Goal: Use online tool/utility: Use online tool/utility

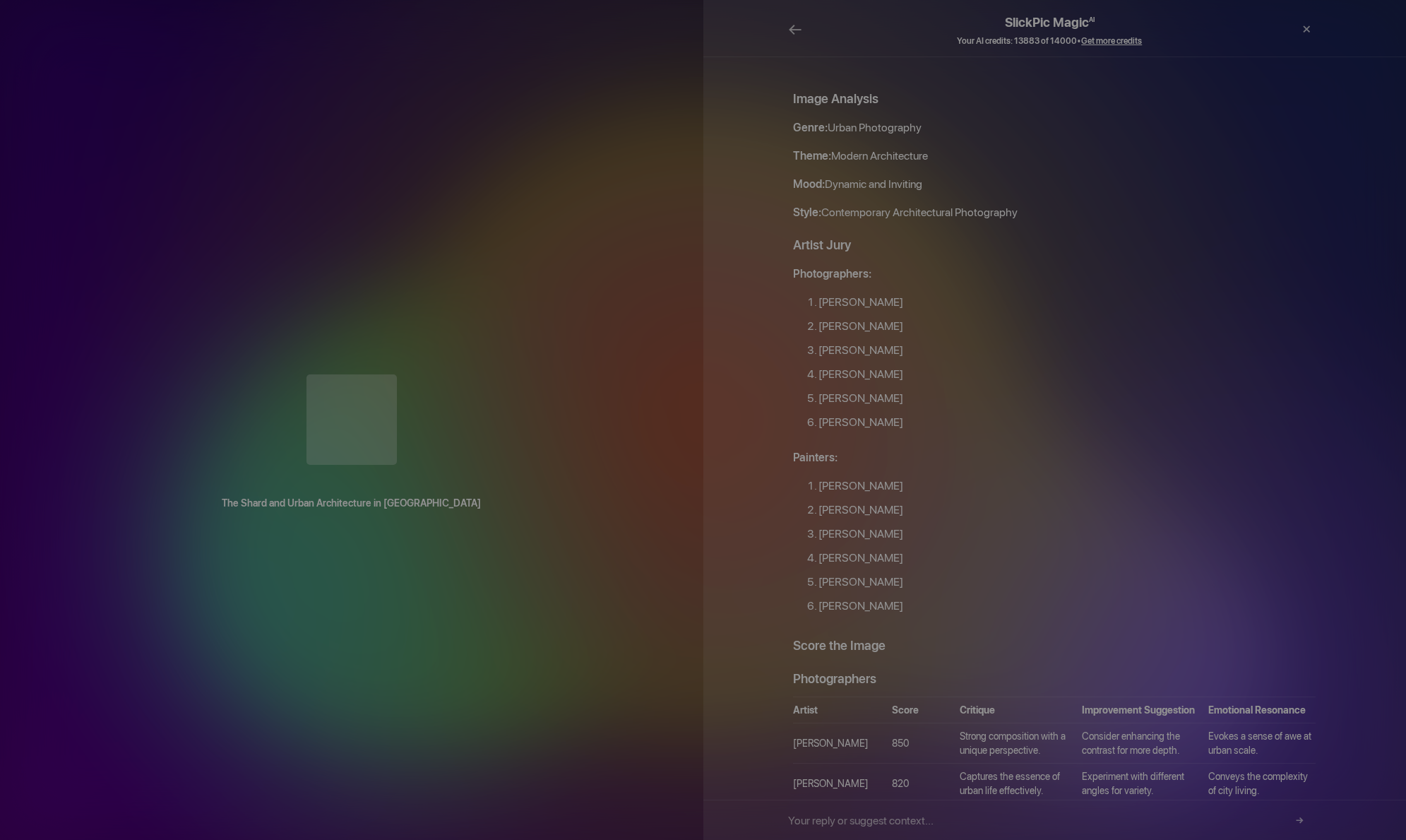
scroll to position [1389, 0]
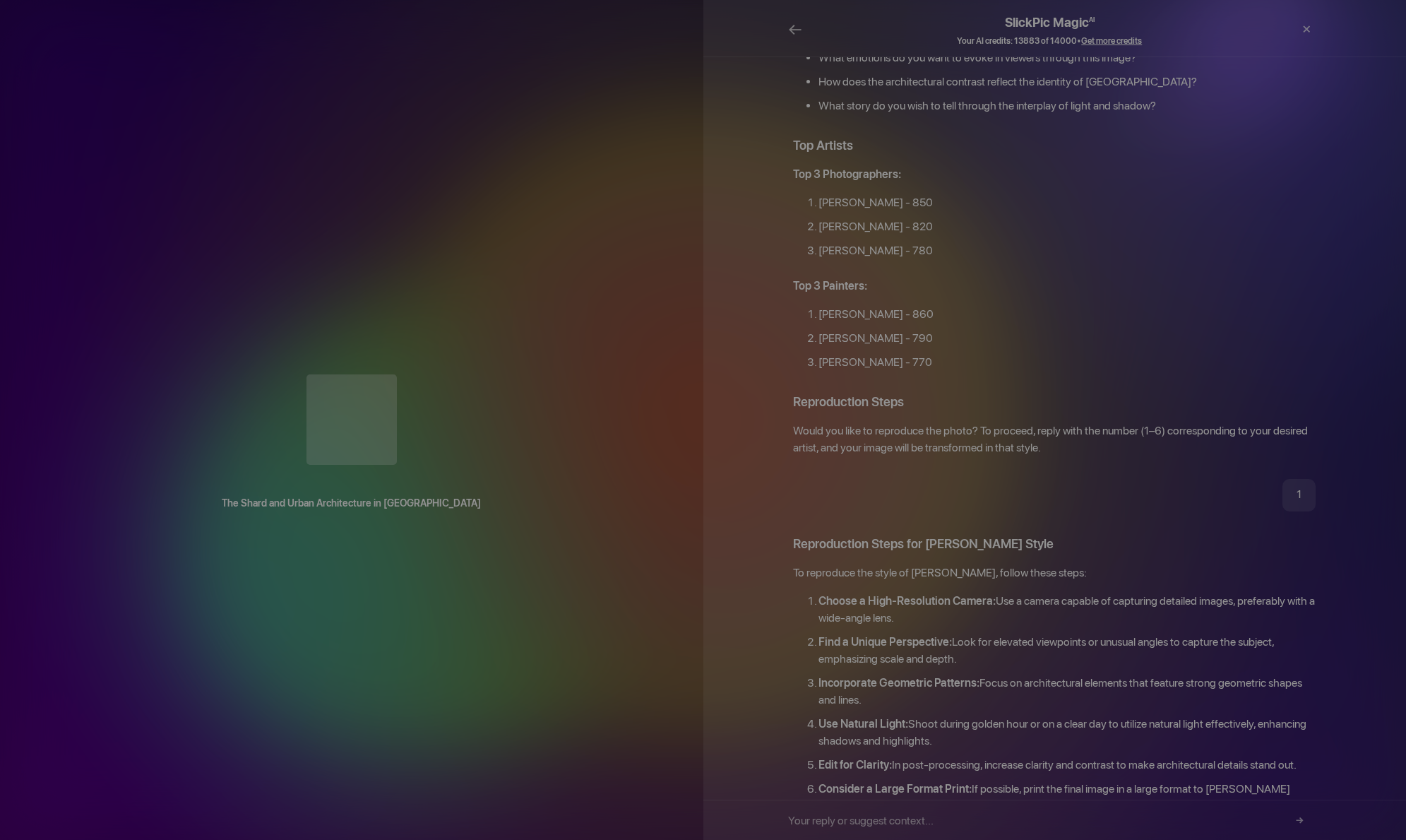
click at [1282, 28] on div "×" at bounding box center [1278, 29] width 28 height 42
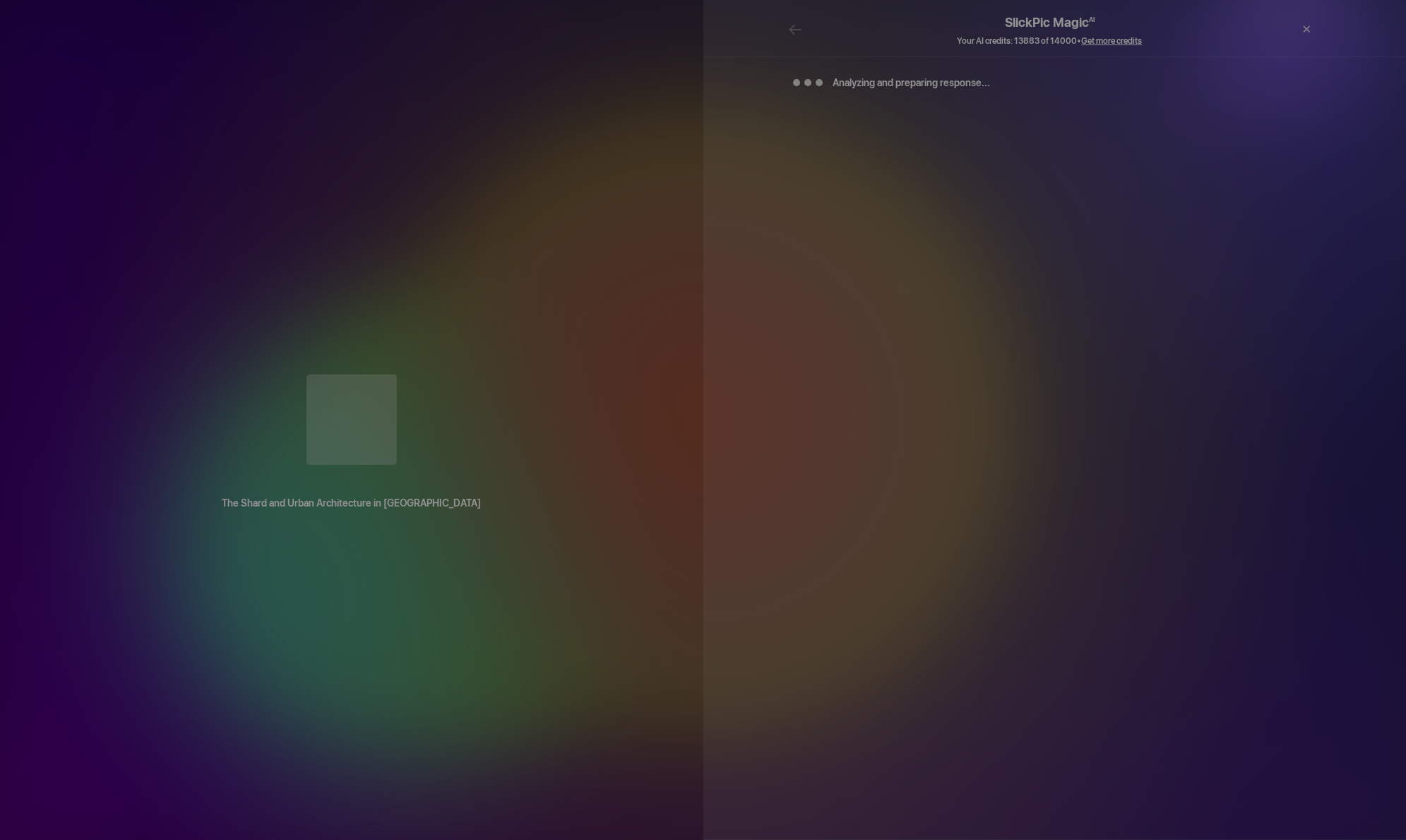
click at [1279, 29] on div "×" at bounding box center [1278, 29] width 28 height 42
click at [1309, 28] on div "×" at bounding box center [1306, 29] width 42 height 28
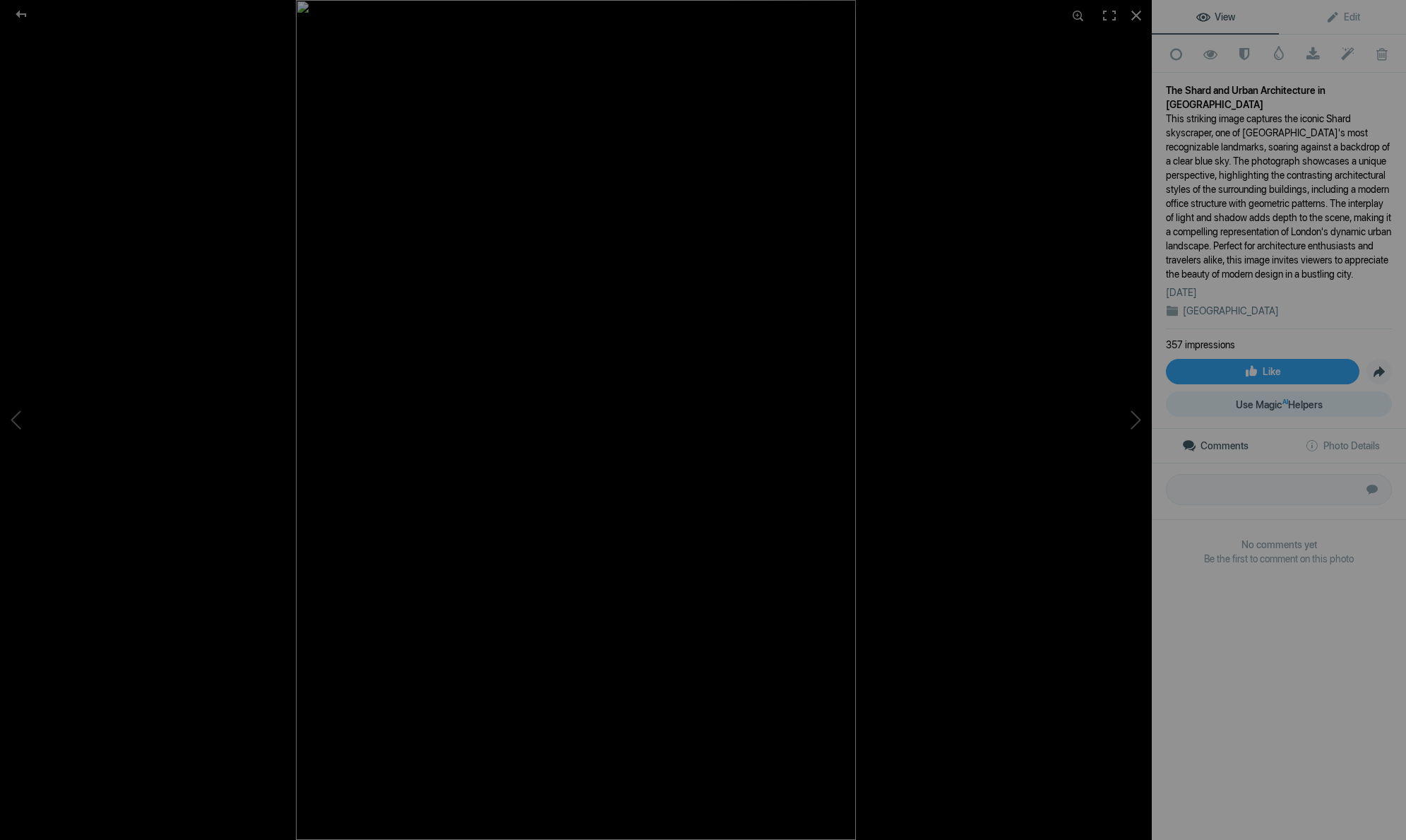
click at [1294, 410] on span "Use Magic AI Helpers" at bounding box center [1279, 405] width 87 height 11
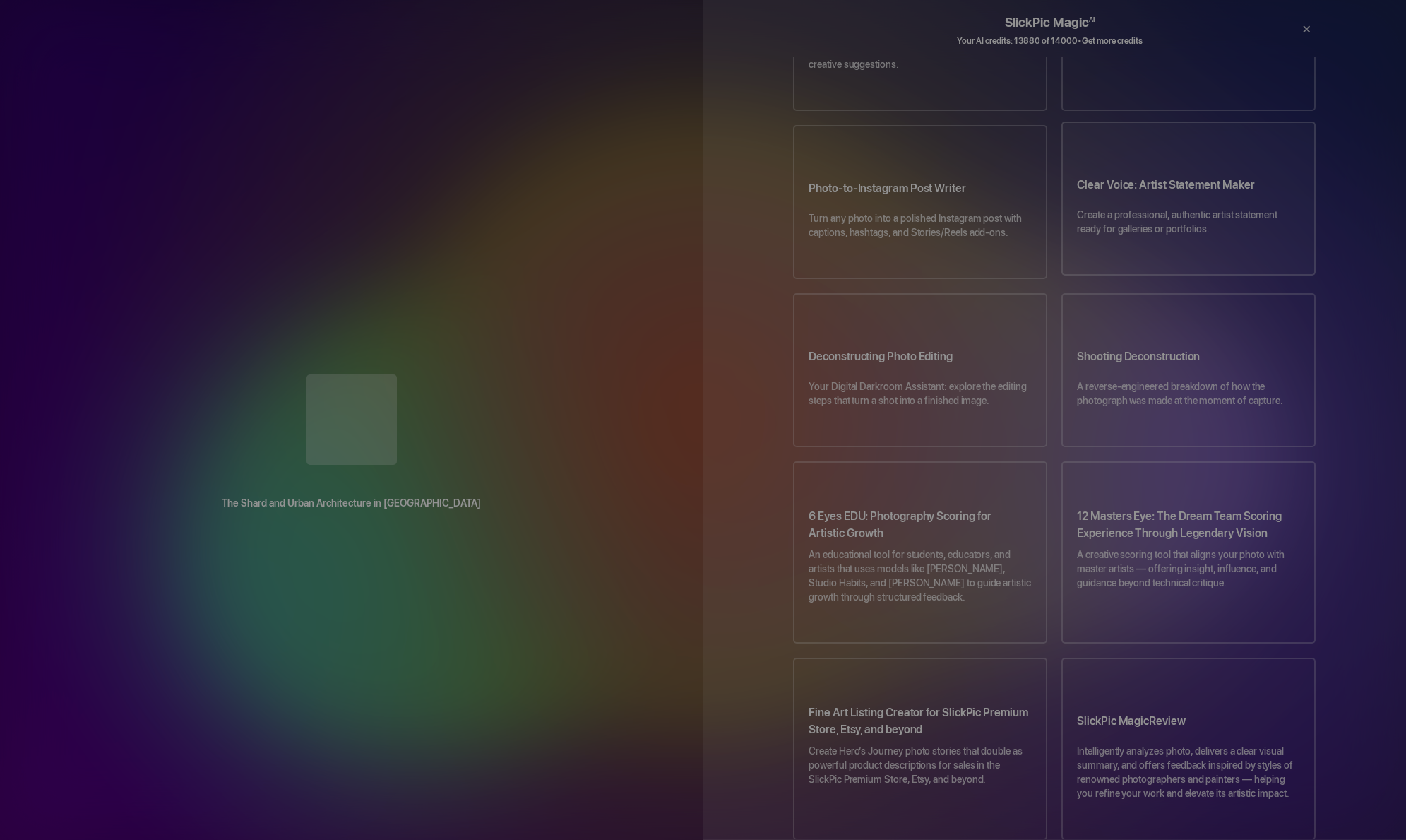
scroll to position [452, 0]
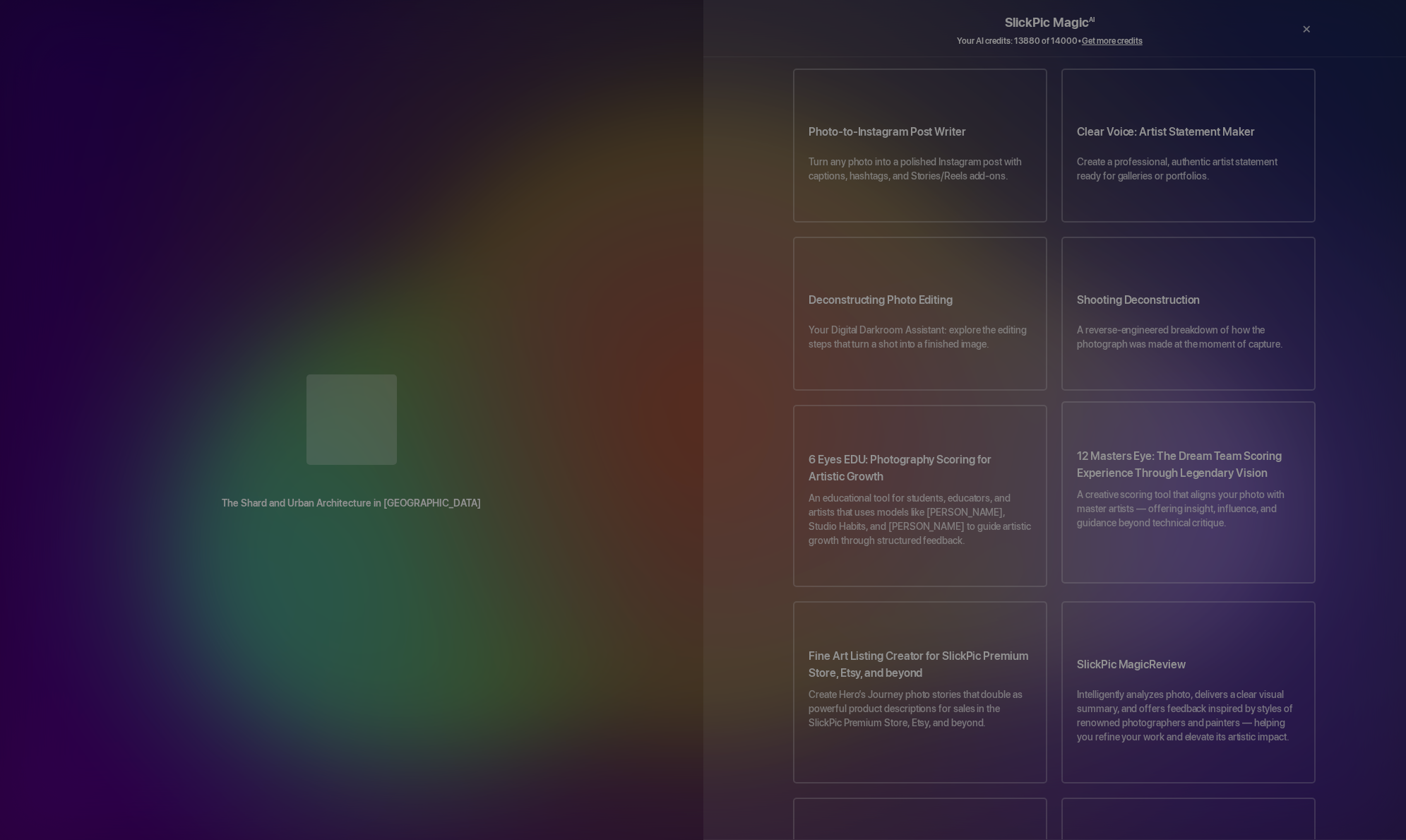
click at [1191, 448] on h3 "12 Masters Eye: The Dream Team Scoring Experience Through Legendary Vision" at bounding box center [1188, 467] width 223 height 39
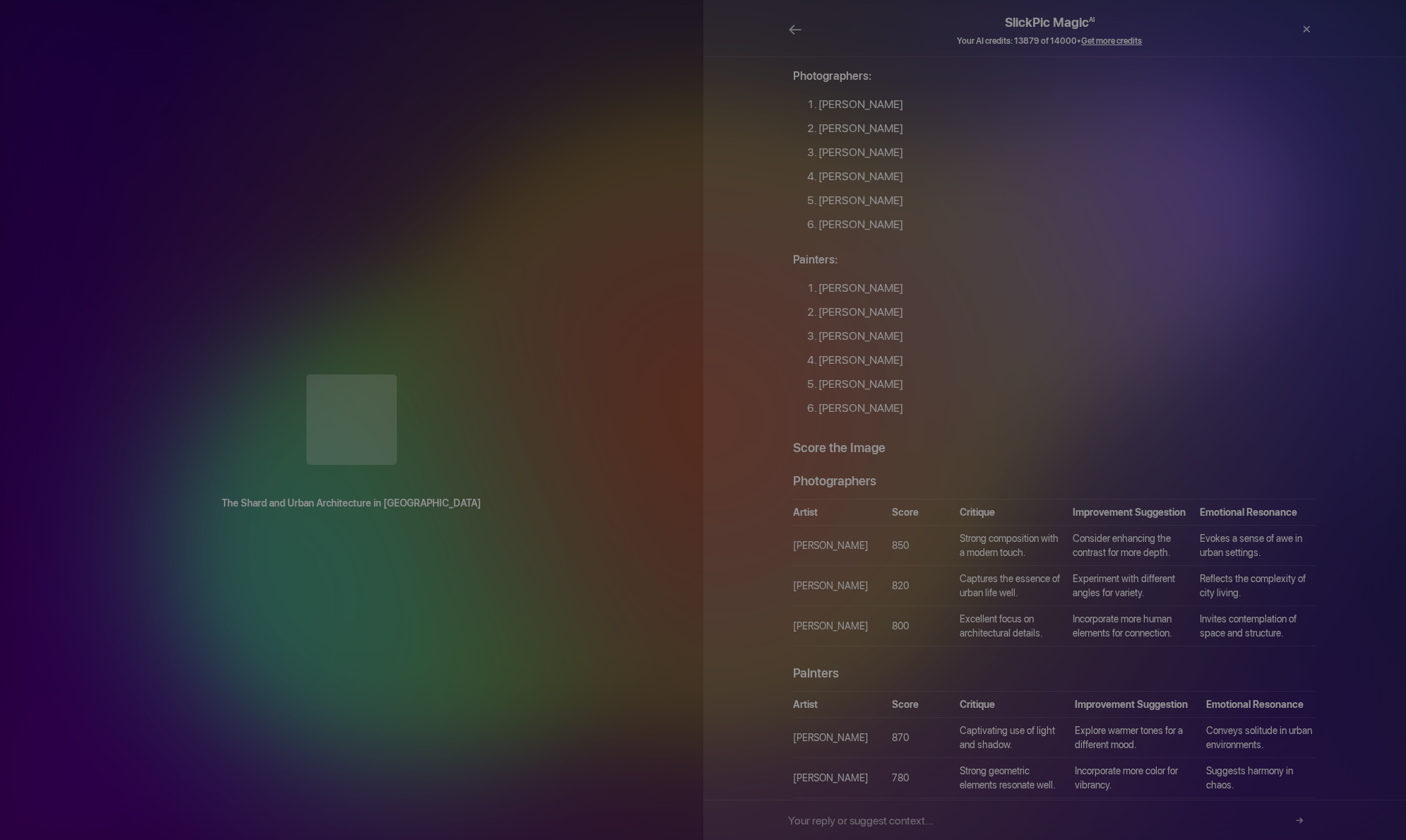
scroll to position [0, 0]
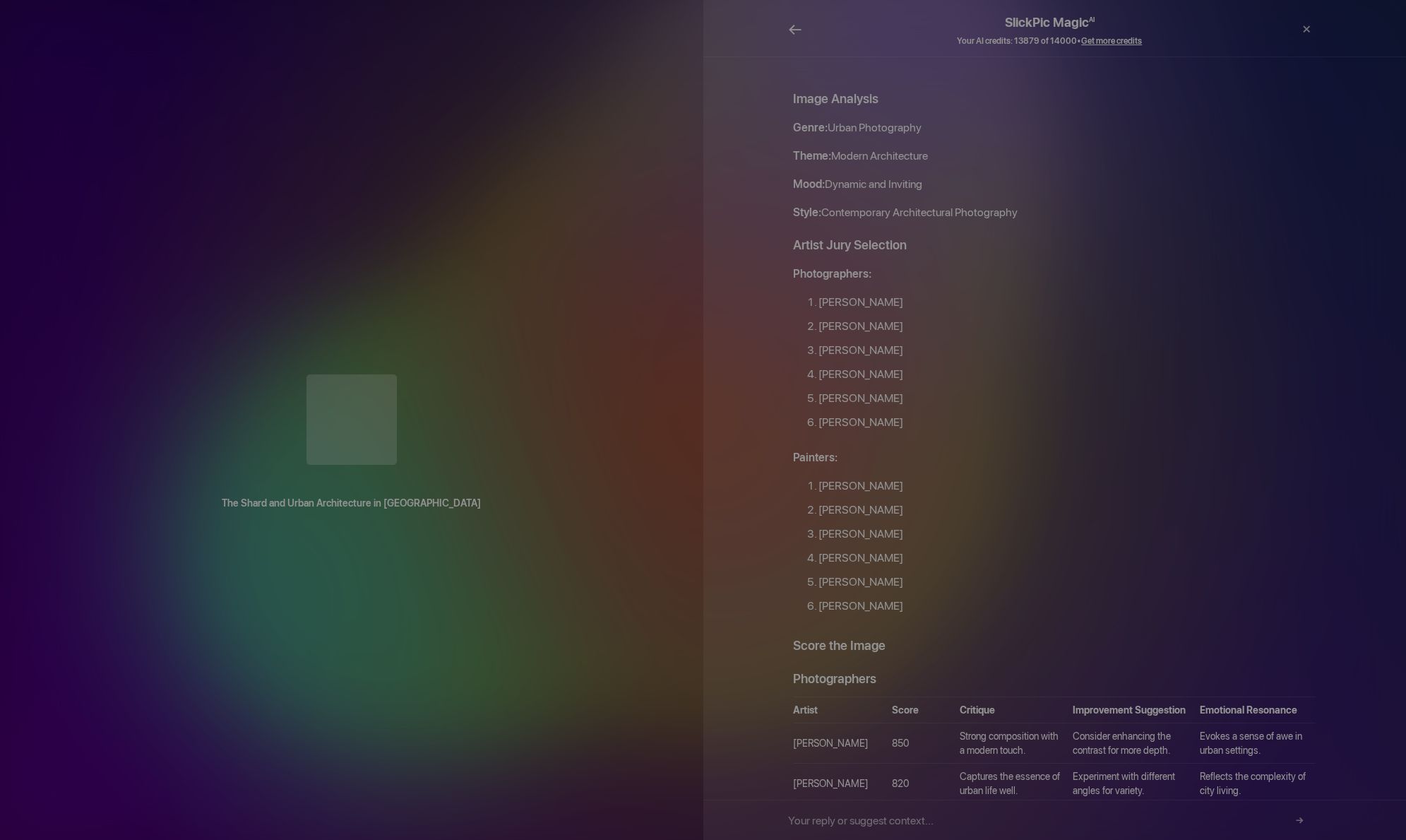
click at [797, 30] on span "←" at bounding box center [796, 29] width 14 height 21
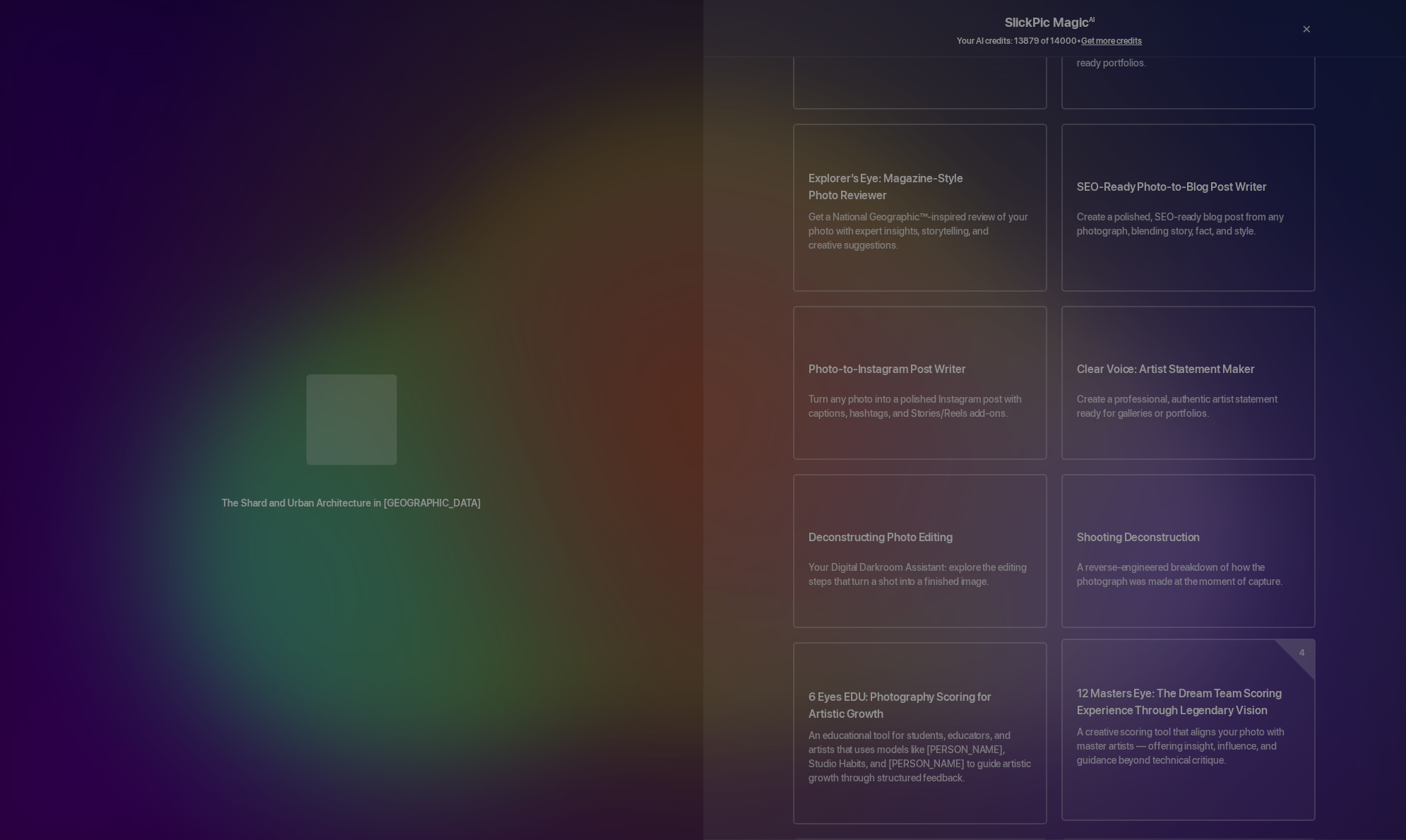
scroll to position [226, 0]
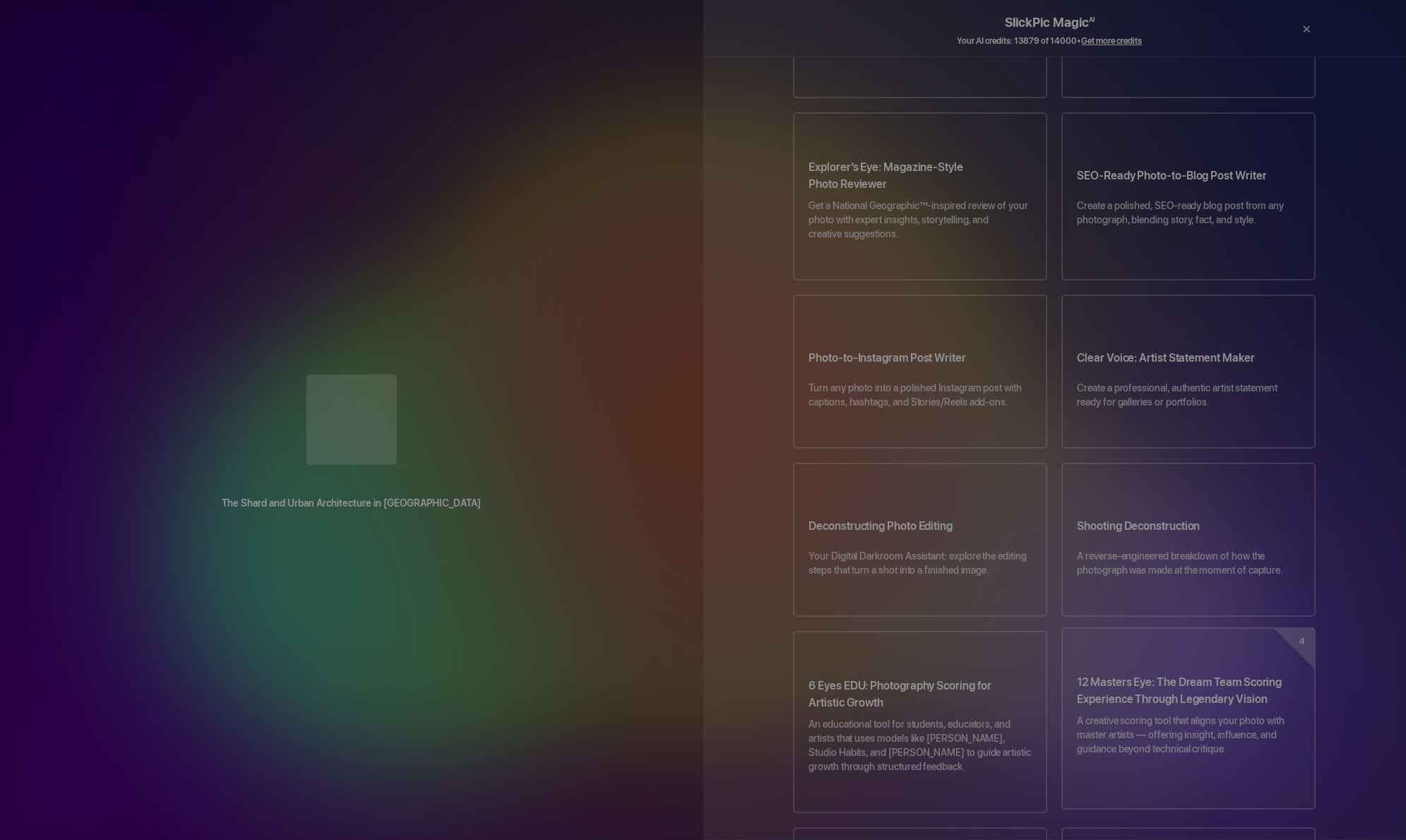
click at [1206, 713] on p "A creative scoring tool that aligns your photo with master artists — offering i…" at bounding box center [1188, 741] width 223 height 57
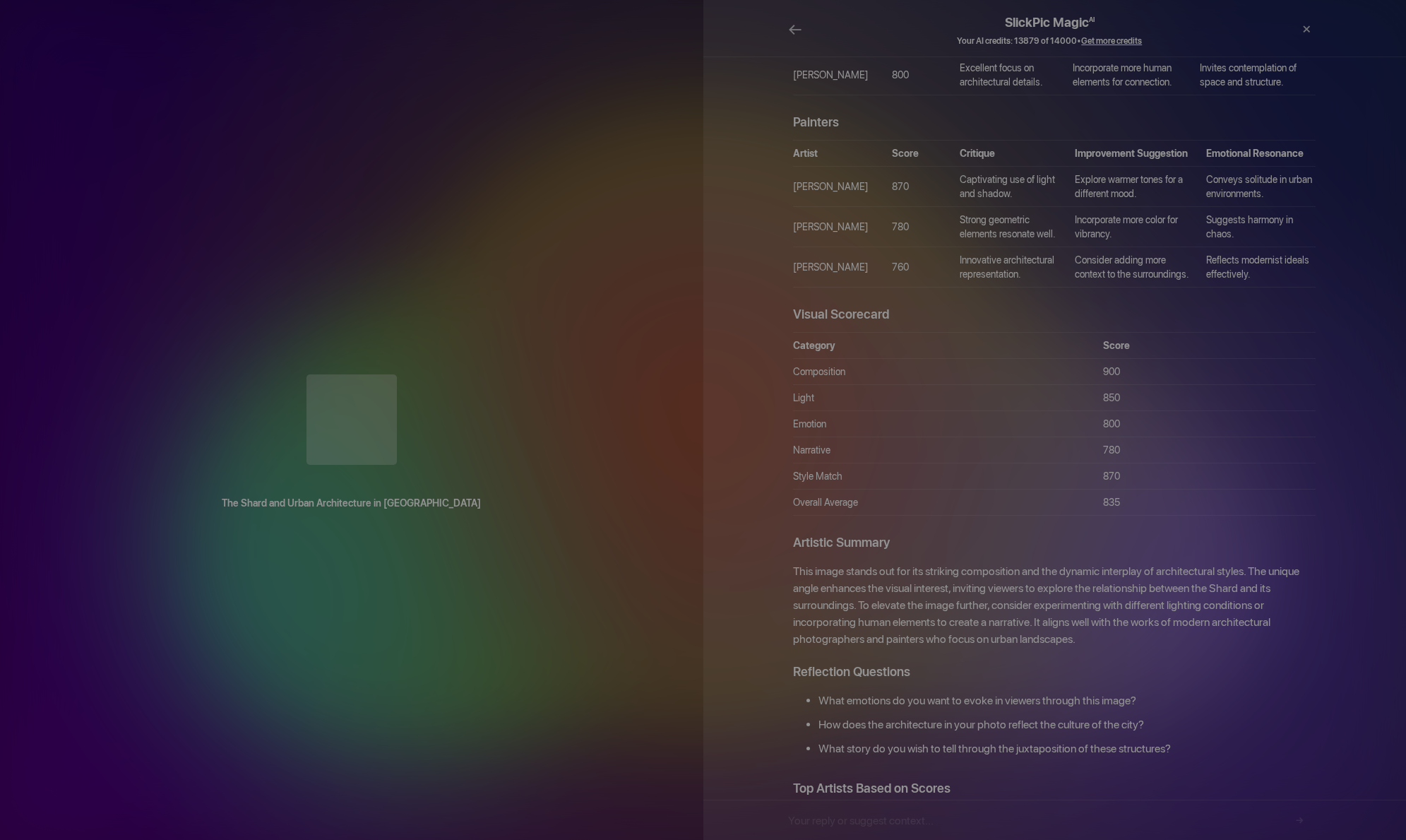
scroll to position [6573, 0]
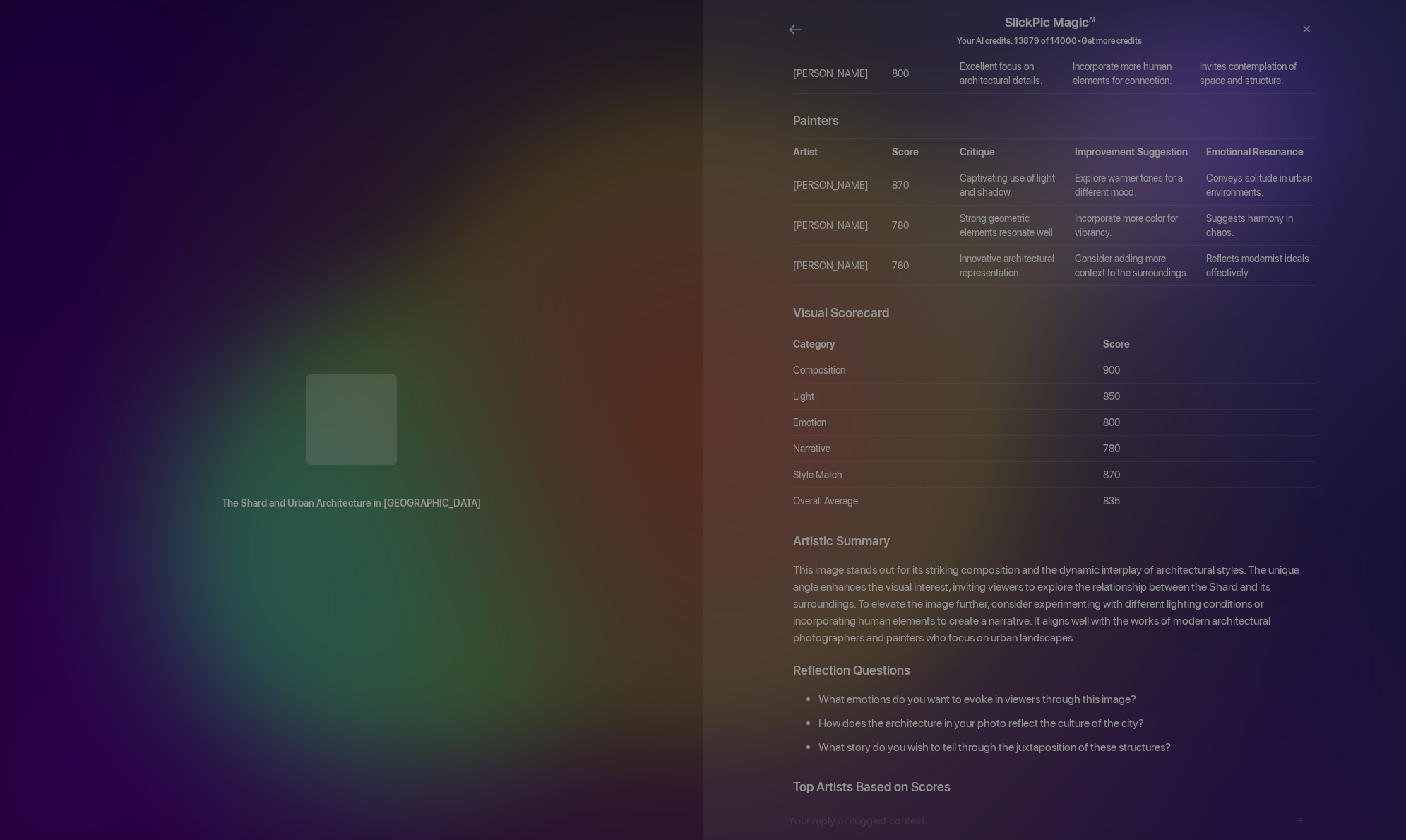
click at [1279, 24] on div "×" at bounding box center [1278, 29] width 28 height 42
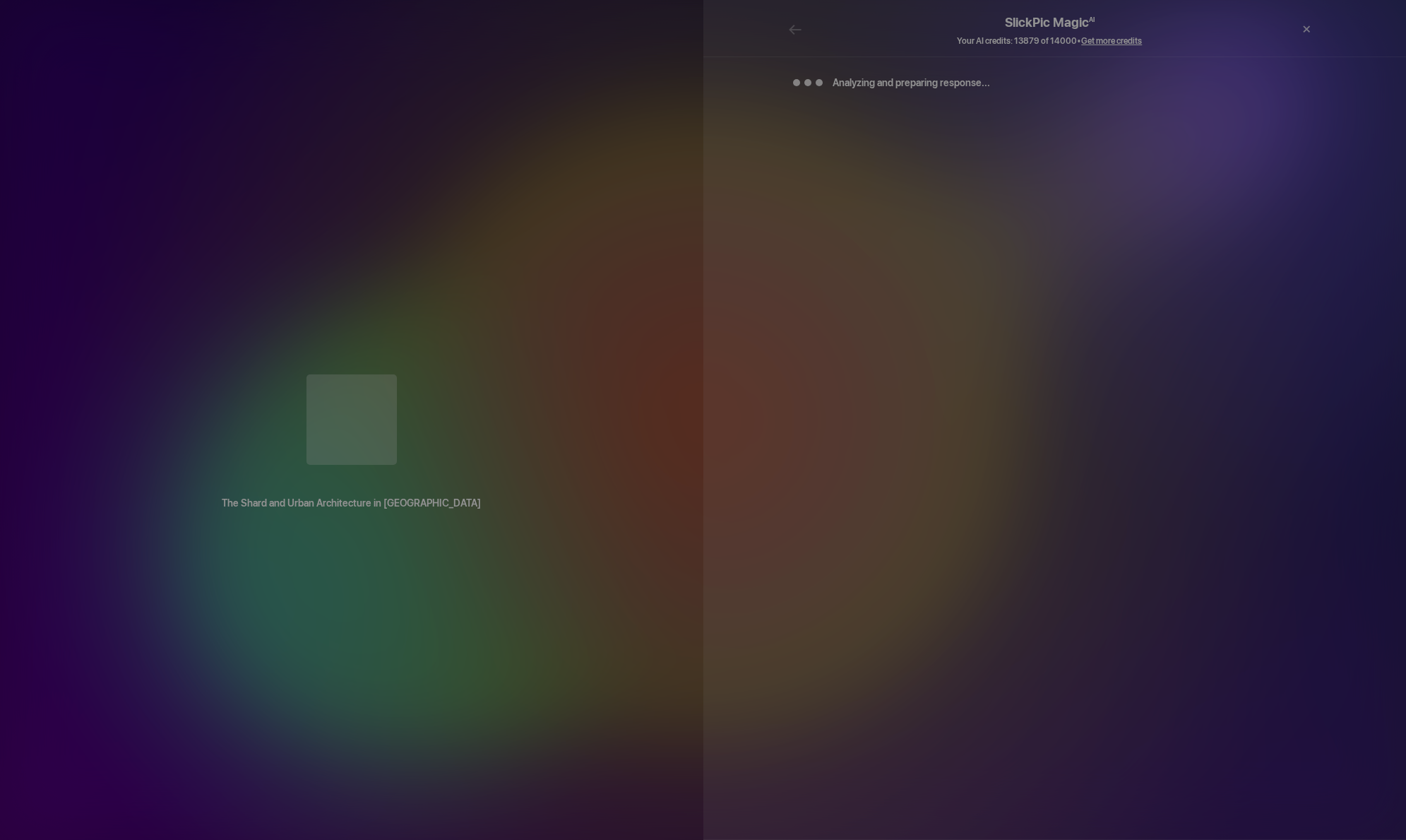
scroll to position [0, 0]
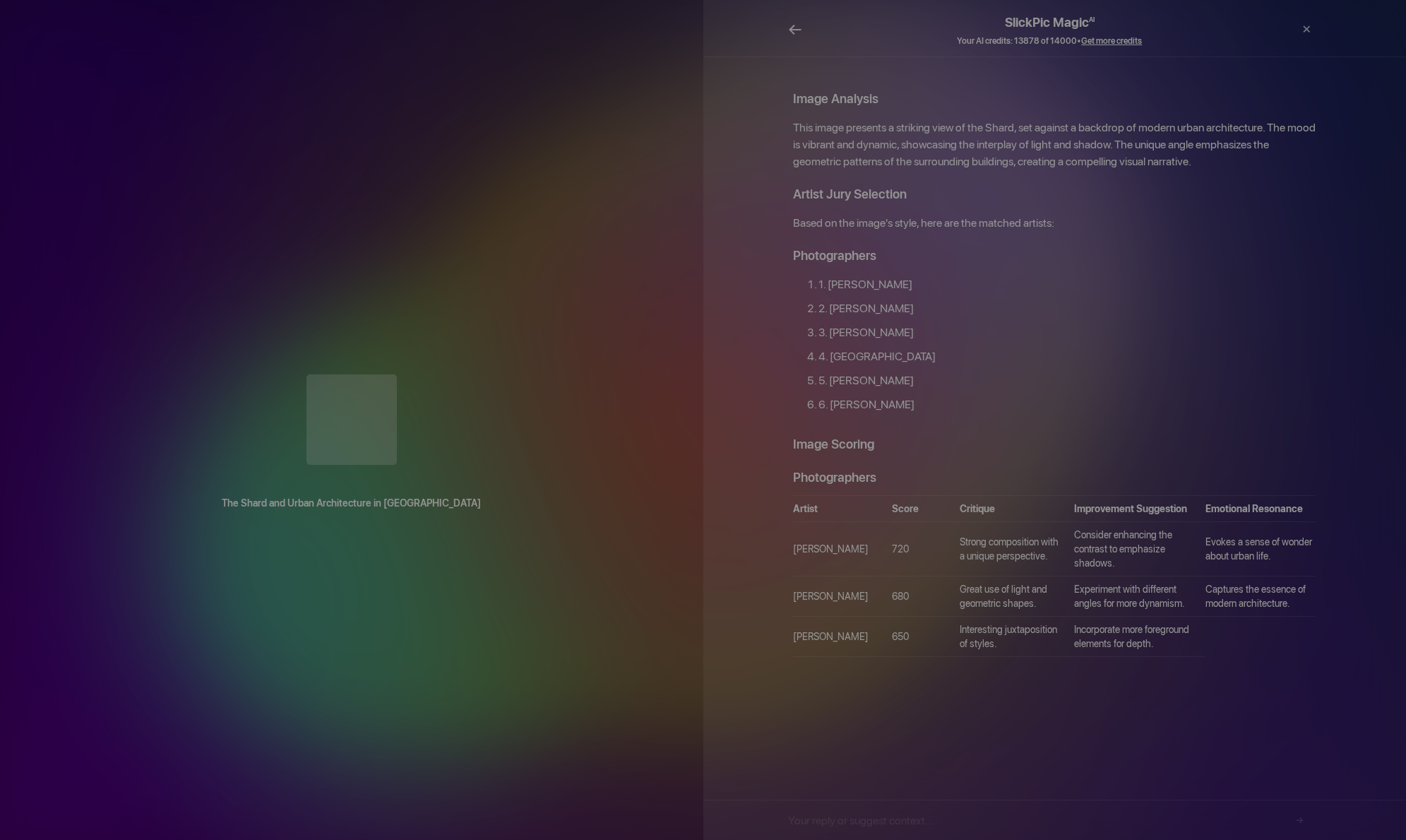
click at [796, 22] on span "←" at bounding box center [796, 29] width 14 height 21
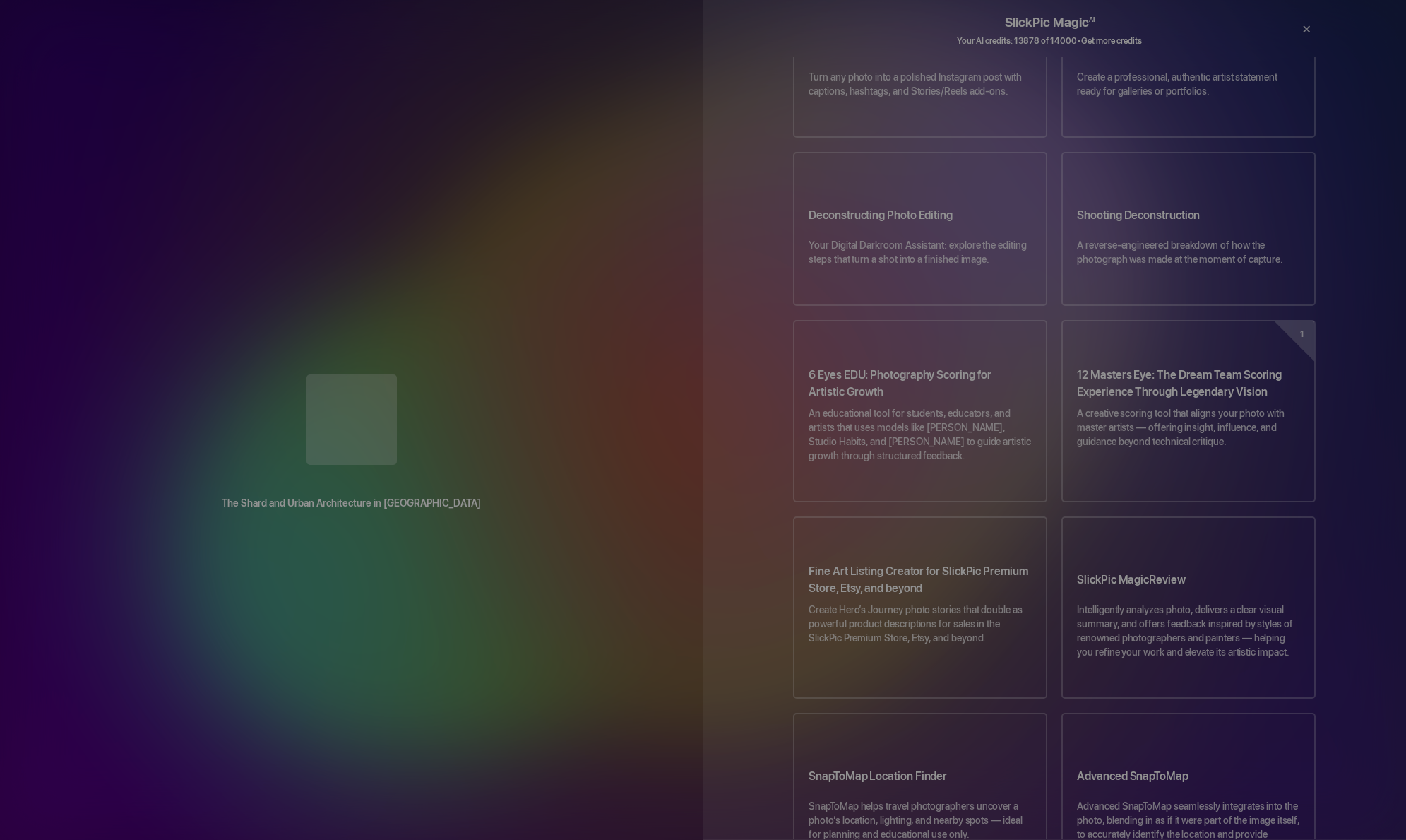
scroll to position [549, 0]
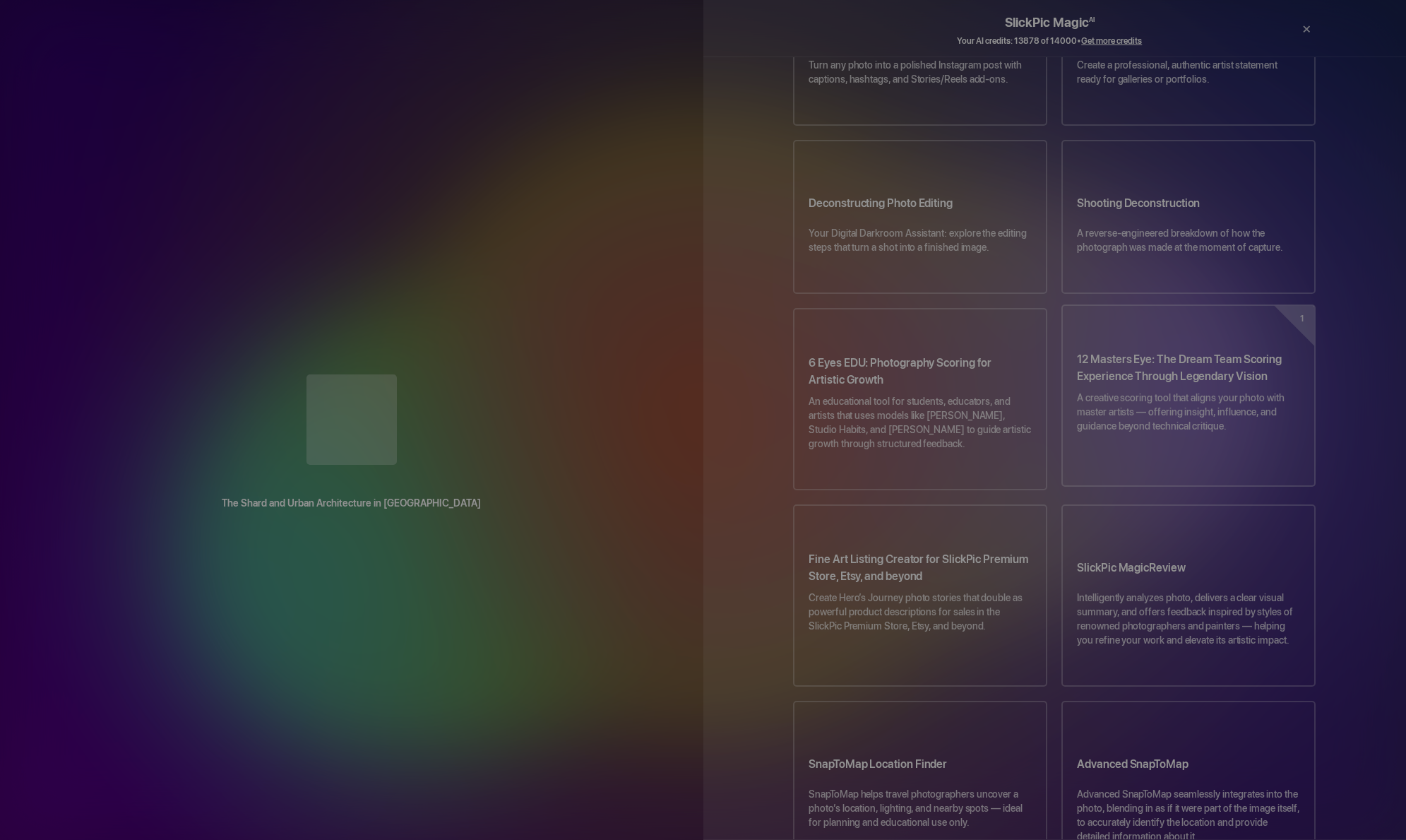
click at [1163, 391] on p "A creative scoring tool that aligns your photo with master artists — offering i…" at bounding box center [1188, 419] width 223 height 57
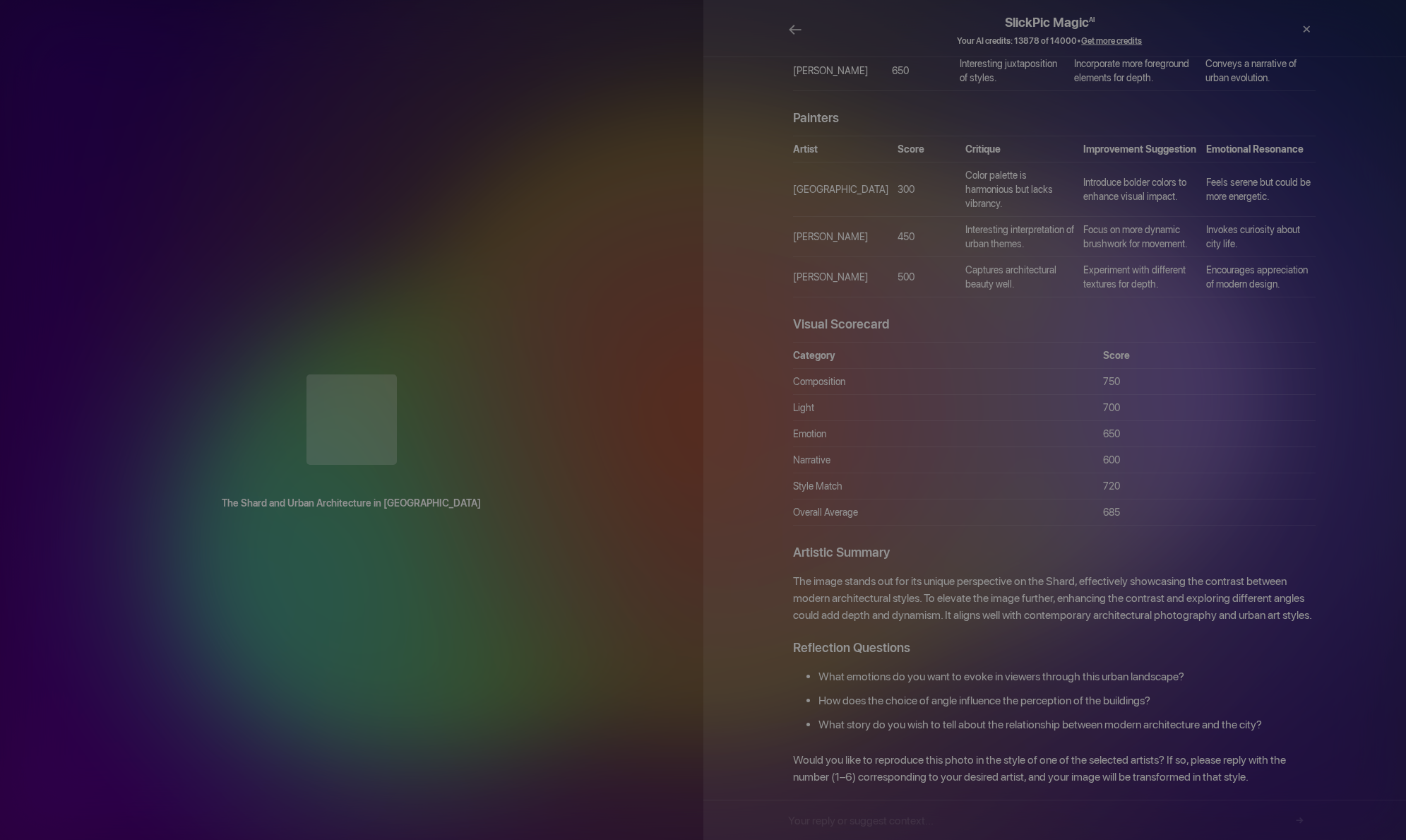
scroll to position [567, 0]
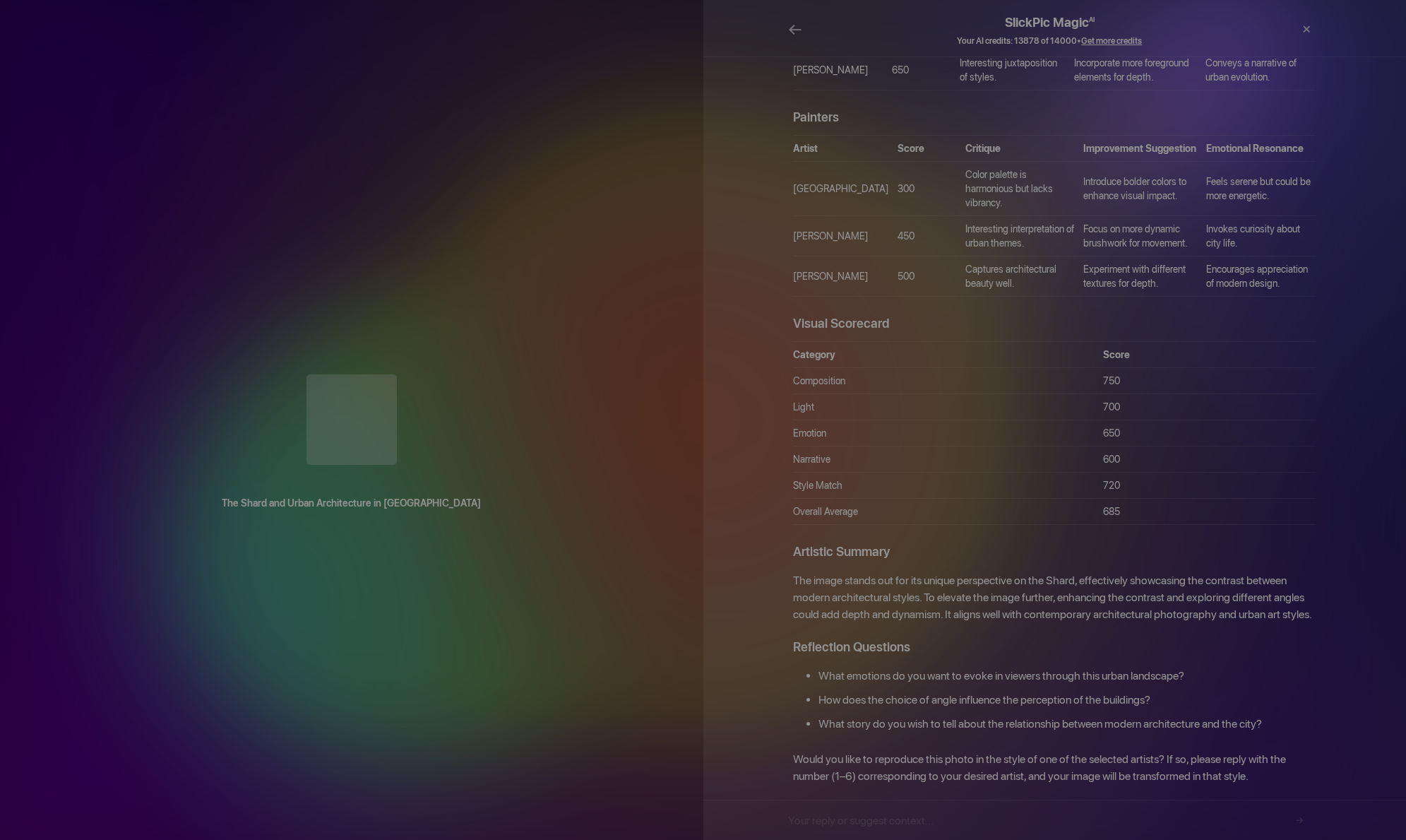
click at [1274, 23] on div "×" at bounding box center [1278, 29] width 28 height 42
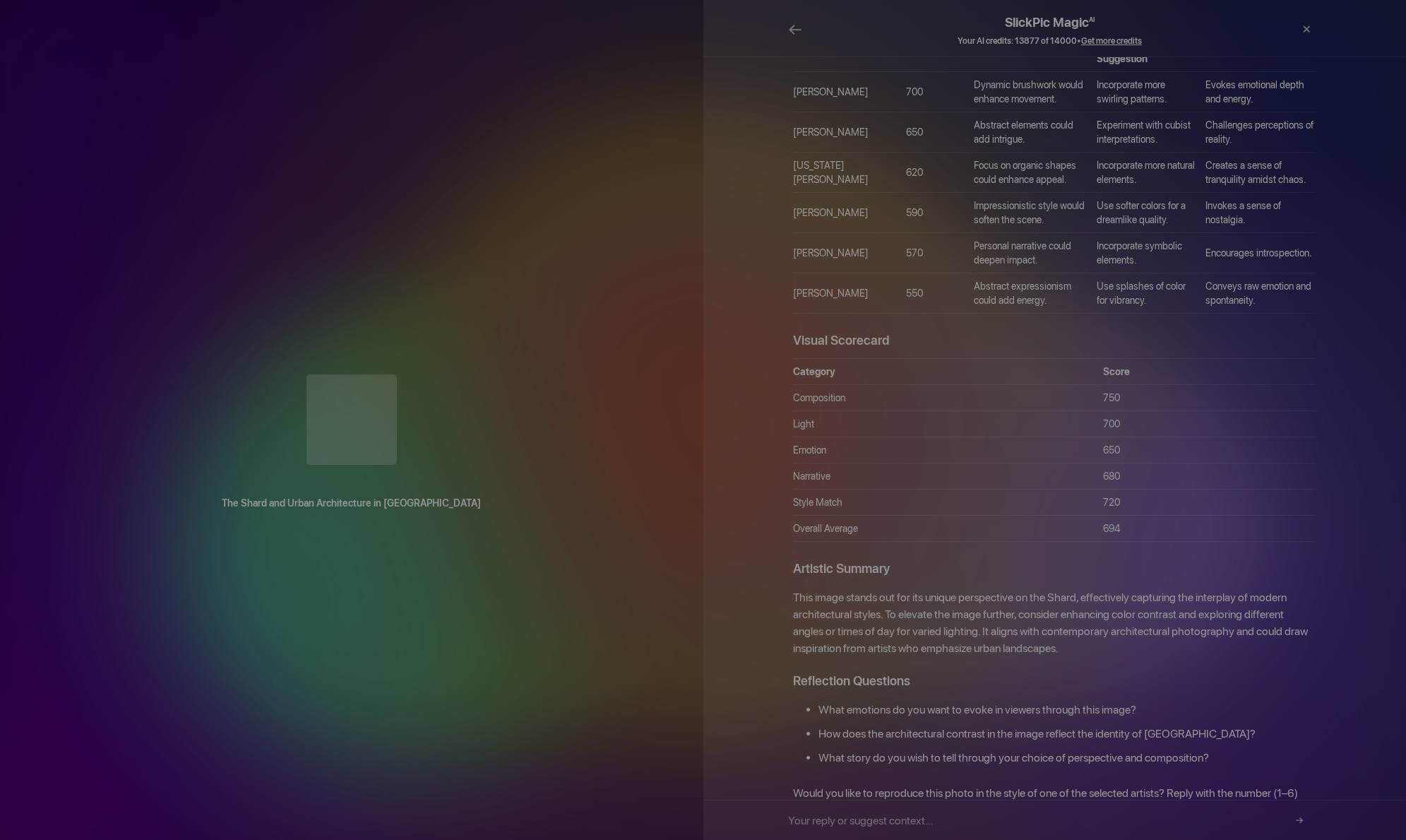
scroll to position [902, 0]
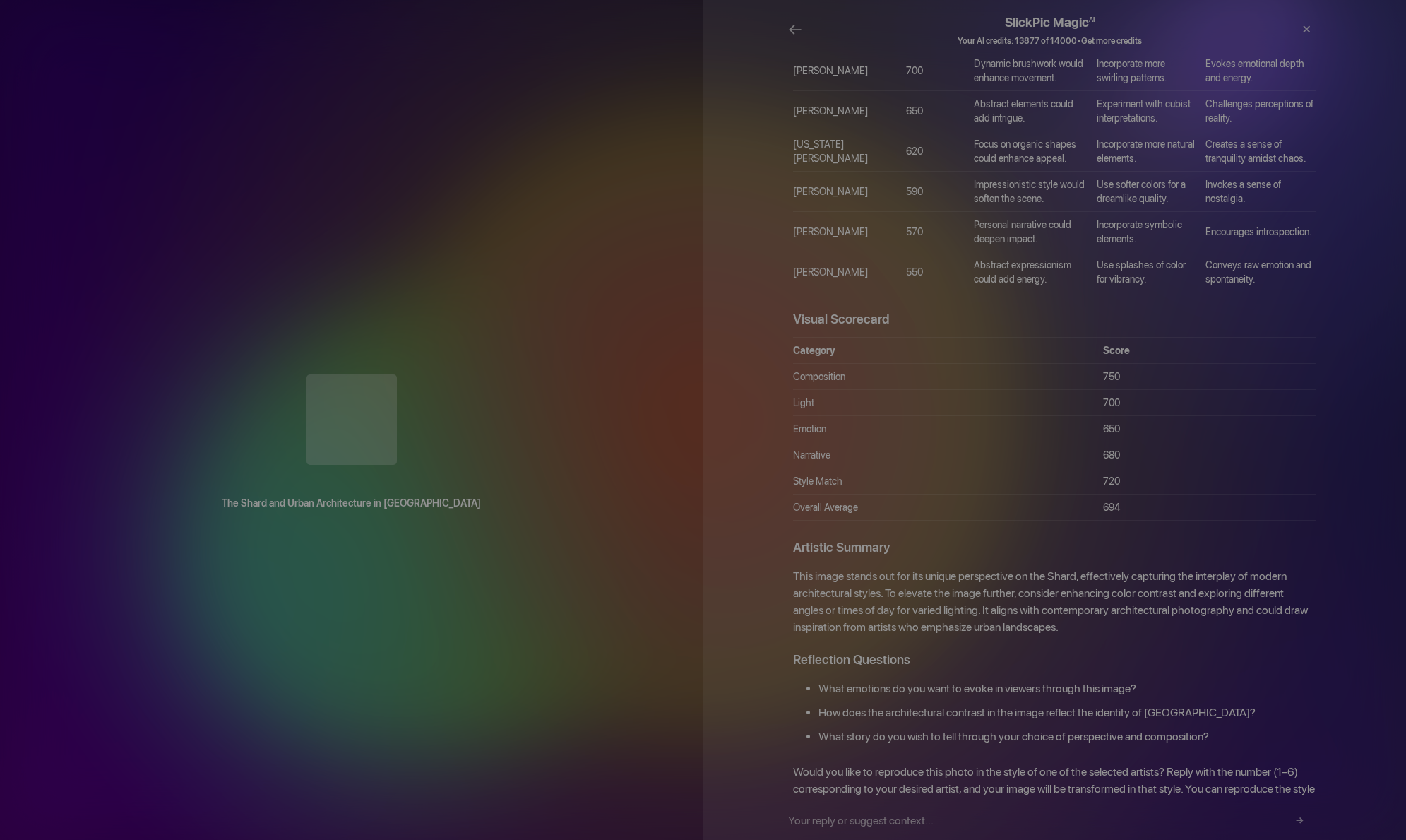
click at [1277, 24] on div "×" at bounding box center [1278, 29] width 28 height 42
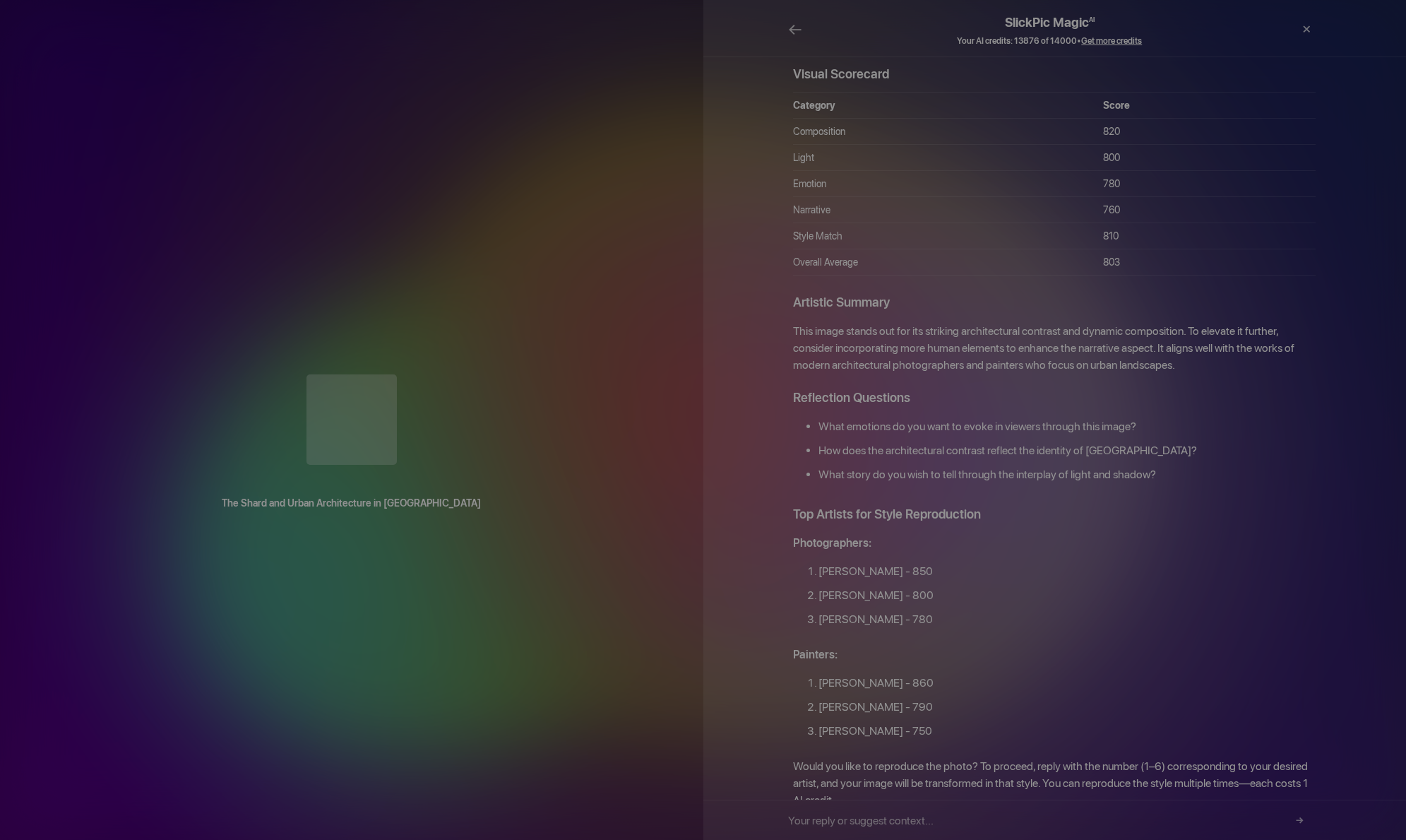
scroll to position [0, 0]
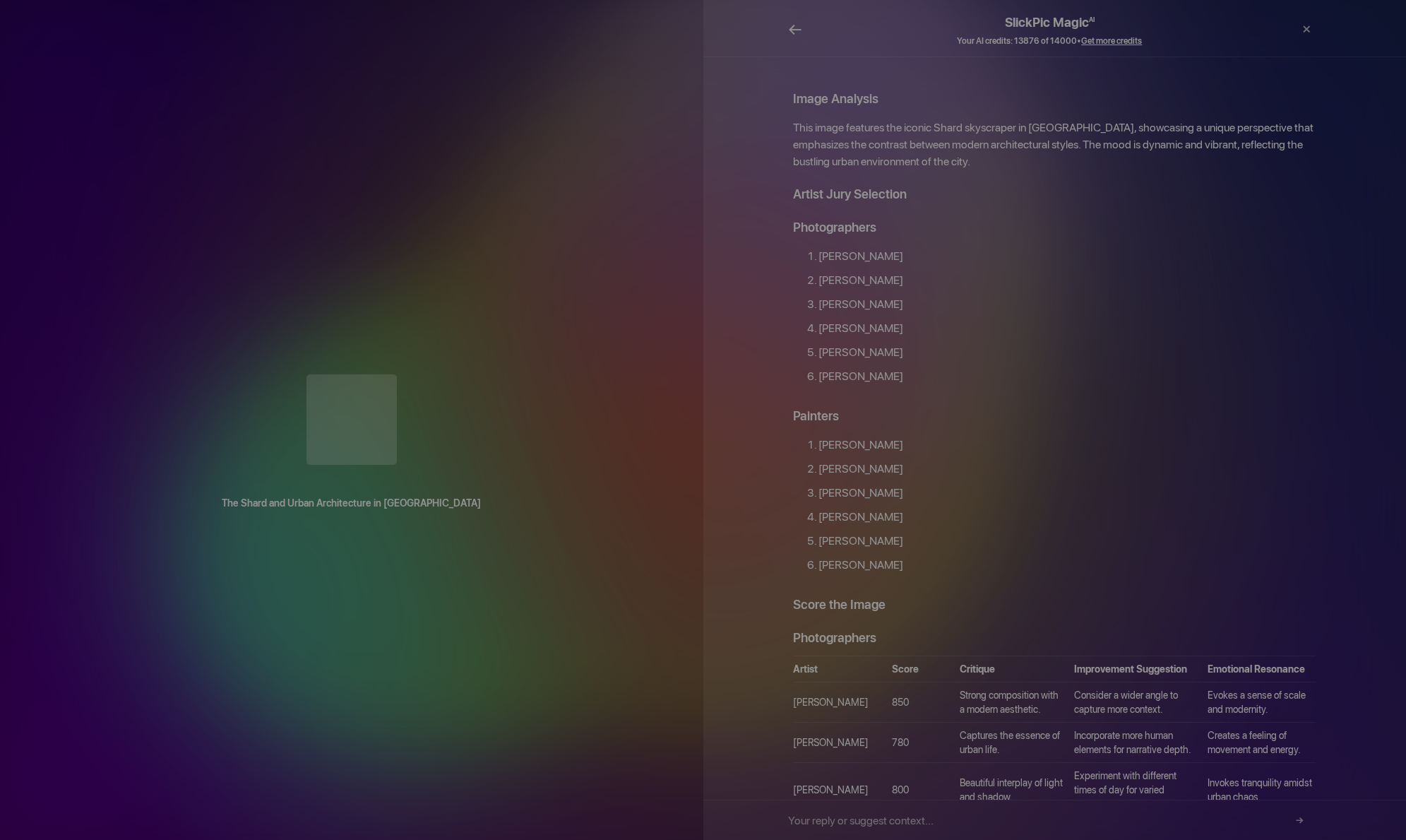
click at [793, 26] on span "←" at bounding box center [796, 29] width 14 height 21
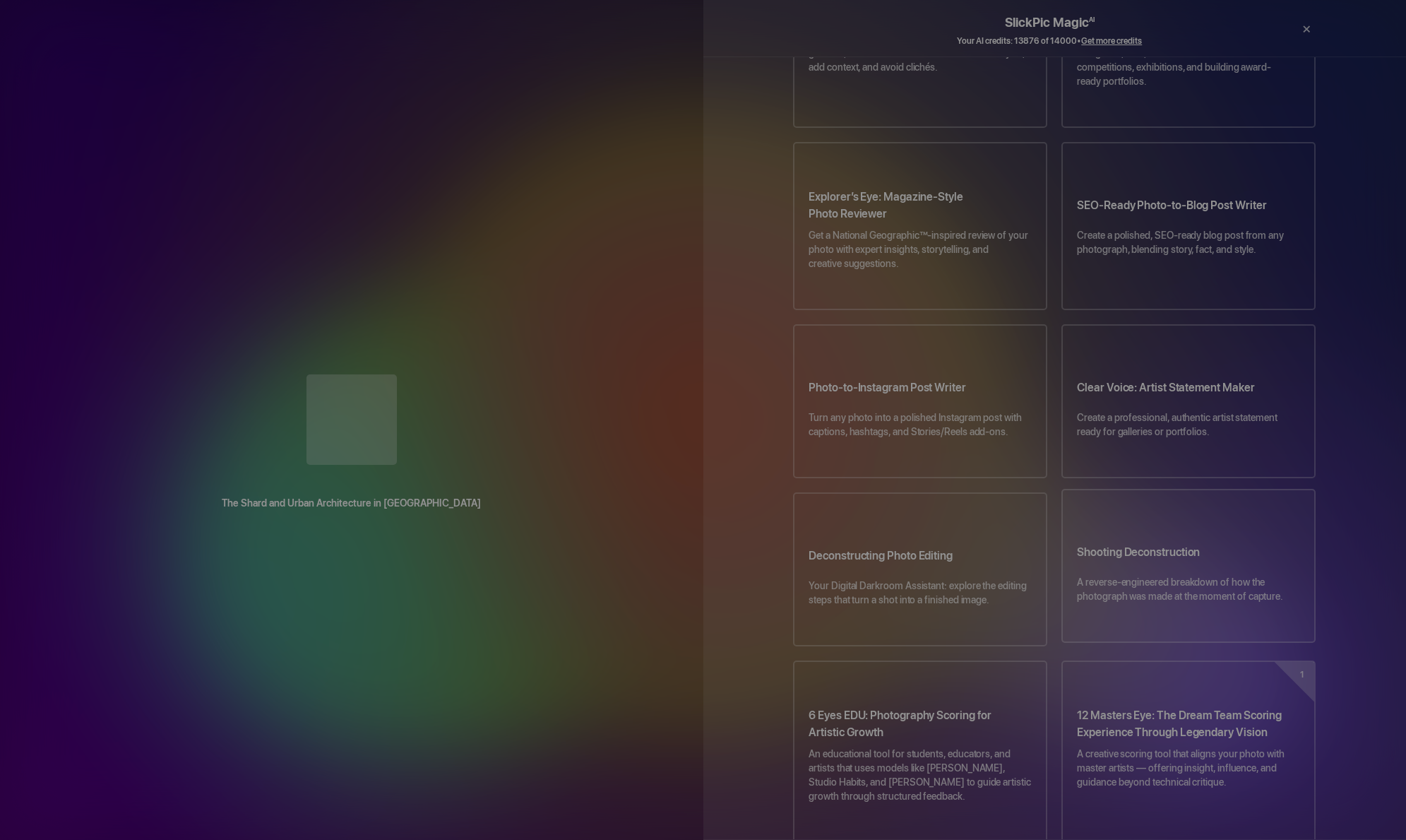
scroll to position [226, 0]
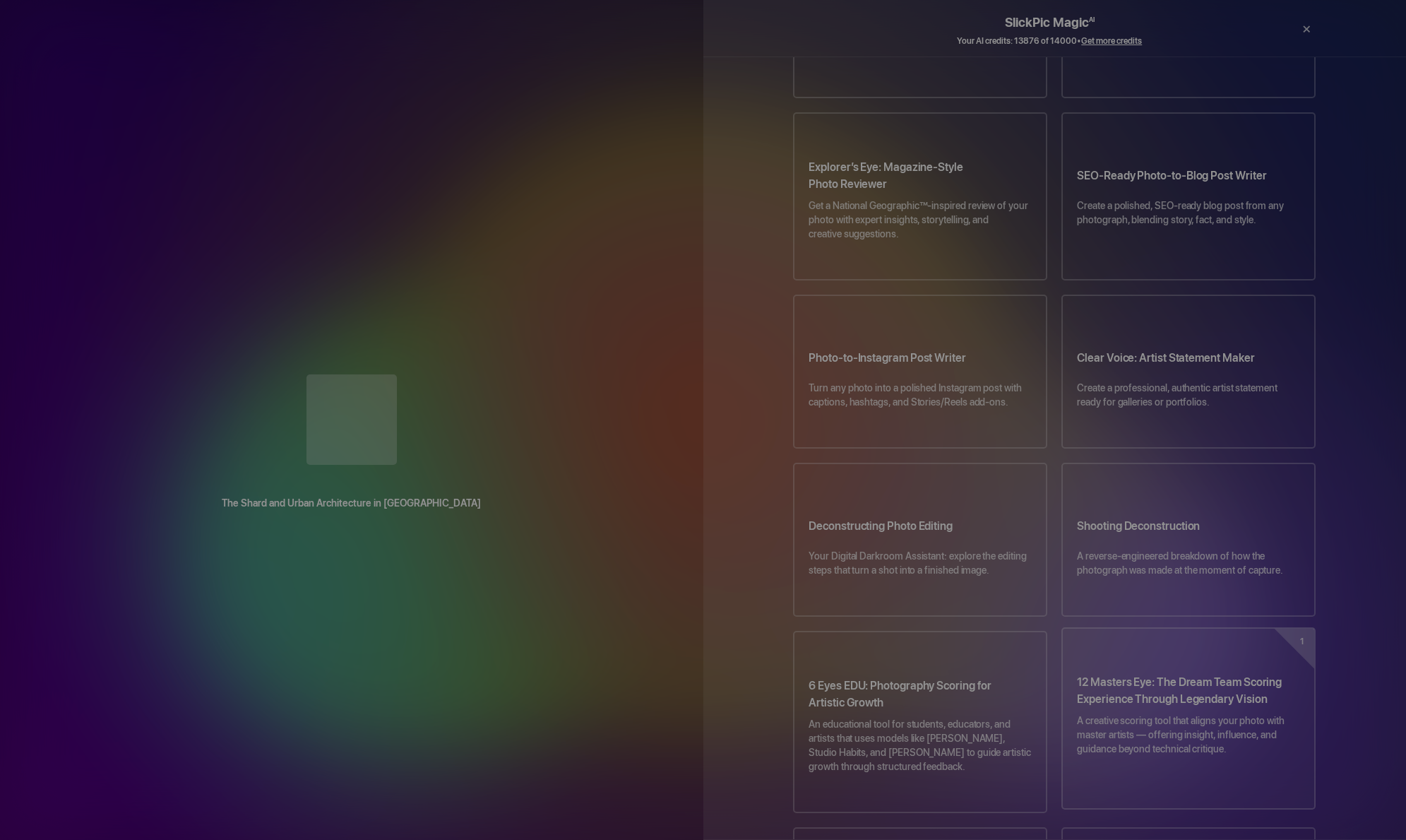
drag, startPoint x: 1268, startPoint y: 700, endPoint x: 1082, endPoint y: 616, distance: 204.1
click at [1082, 628] on div "12 Masters Eye: The Dream Team Scoring Experience Through Legendary Vision A cr…" at bounding box center [1188, 710] width 251 height 165
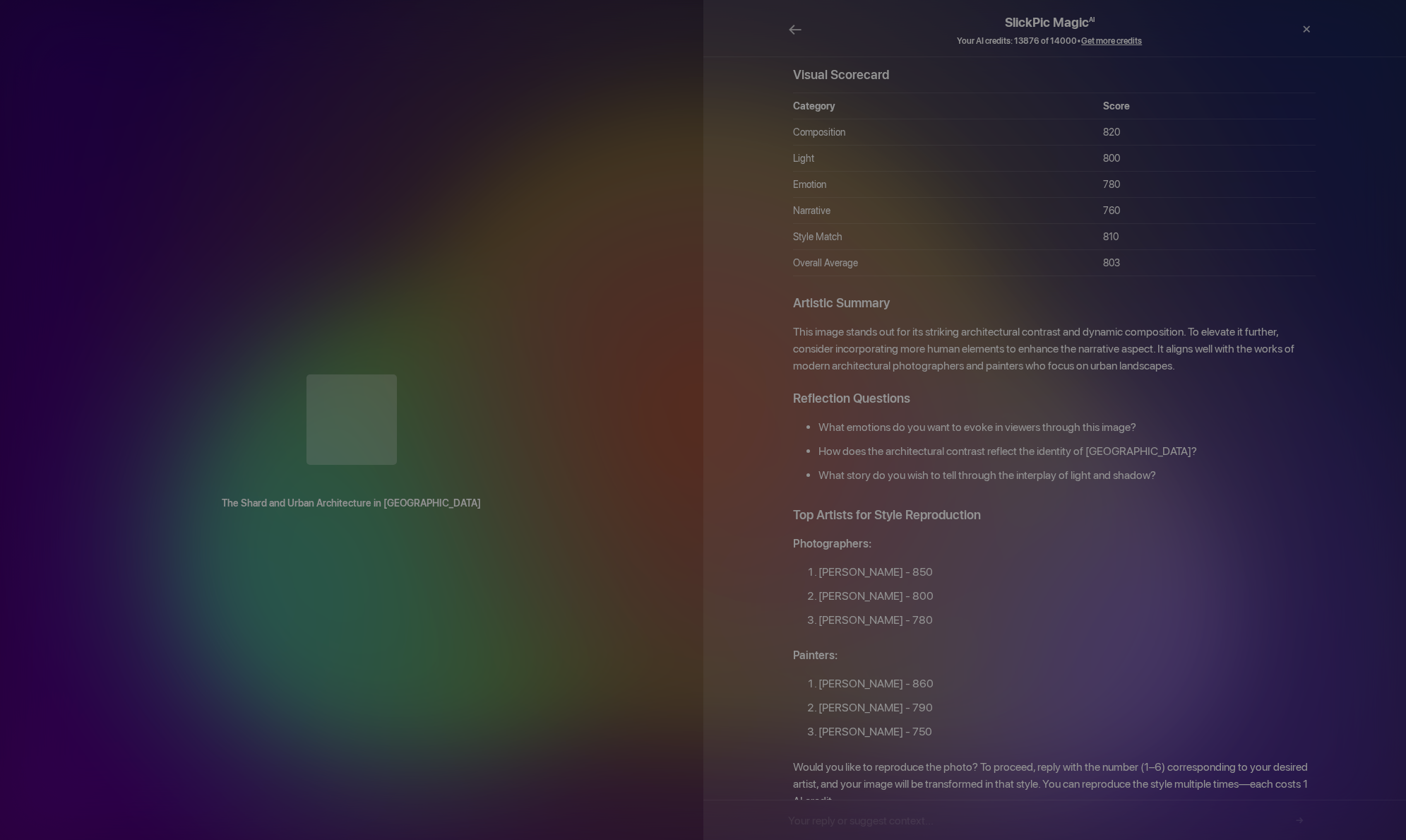
scroll to position [962, 0]
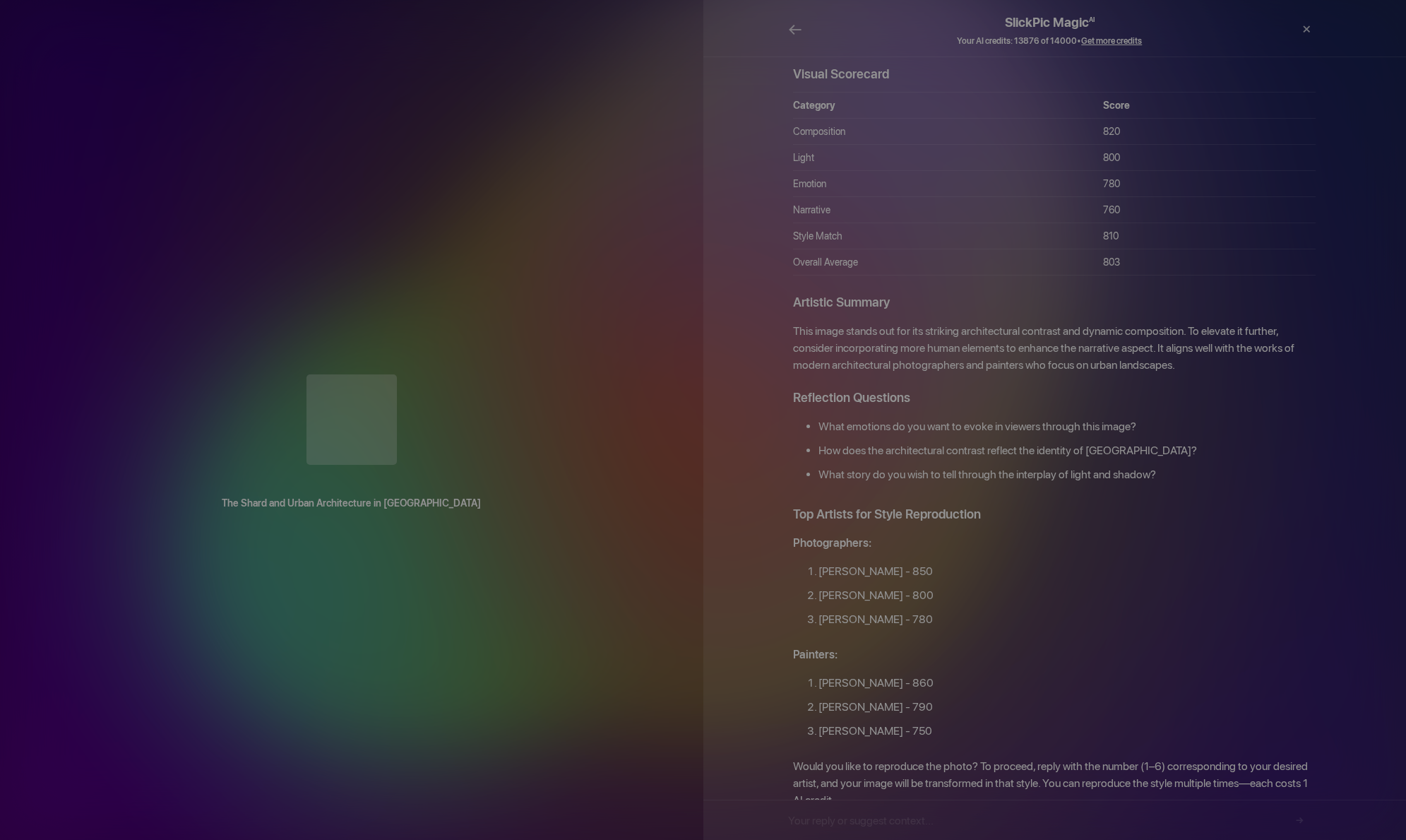
click at [786, 21] on div "SlickPic Magic AI Your AI credits: 13876 of 14000 • Get more credits ← Print × ×" at bounding box center [1050, 24] width 565 height 48
click at [790, 24] on span "←" at bounding box center [796, 29] width 14 height 21
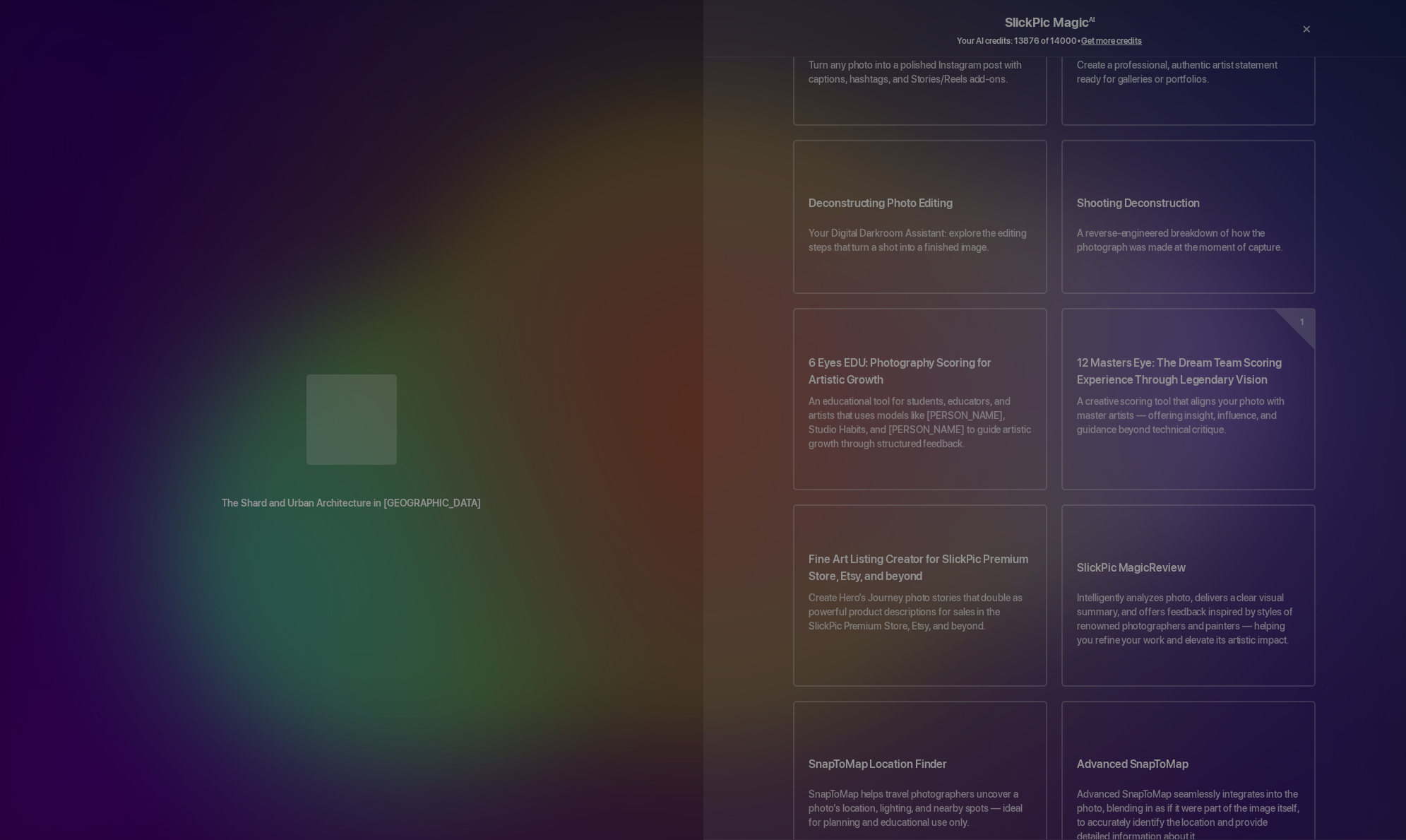
drag, startPoint x: 1058, startPoint y: 302, endPoint x: 1339, endPoint y: 519, distance: 355.0
click at [1324, 506] on div "SlickPic empowers photographers to stay focused on what they do best – capturin…" at bounding box center [1055, 313] width 565 height 1545
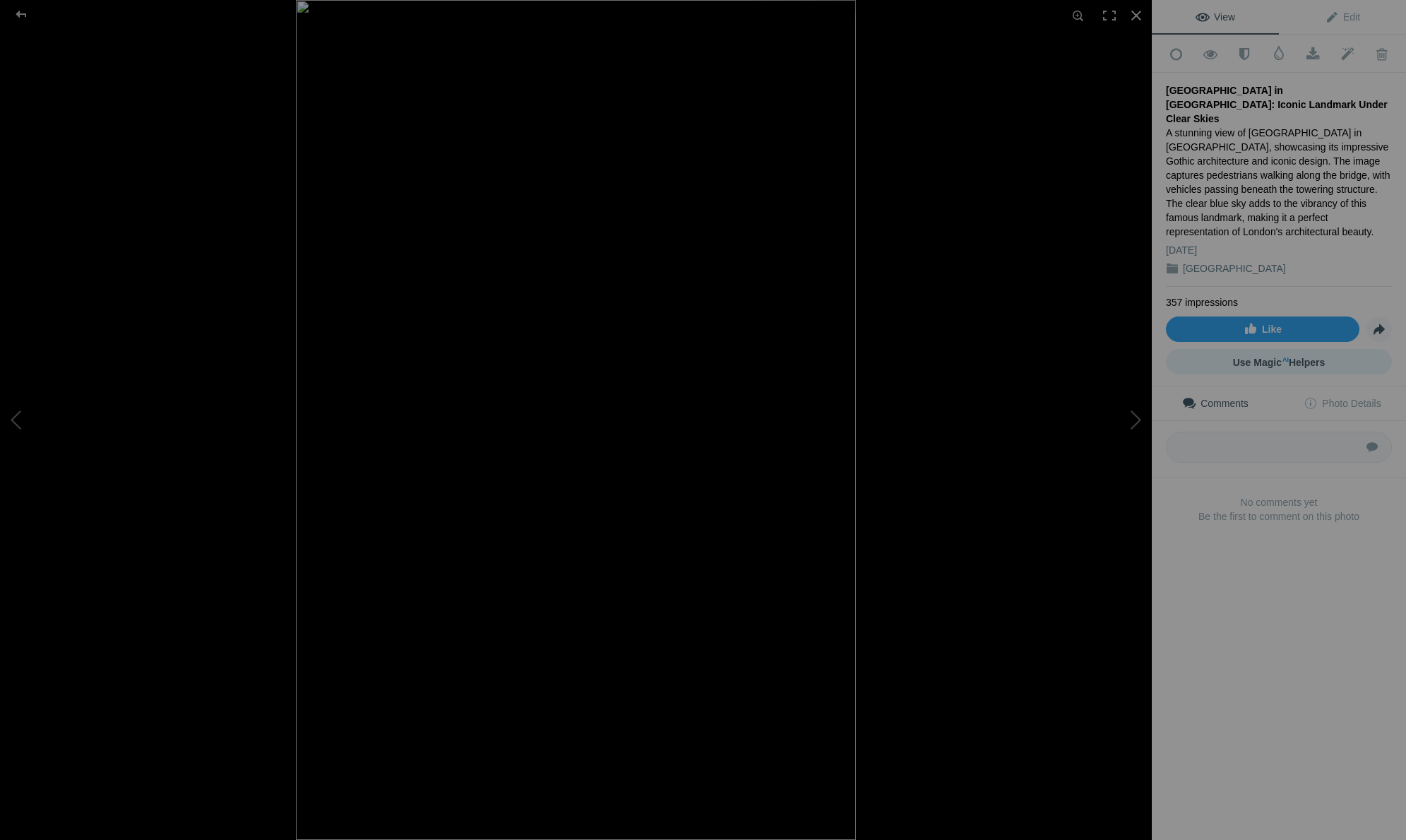
click at [1282, 353] on sup "AI" at bounding box center [1285, 360] width 6 height 14
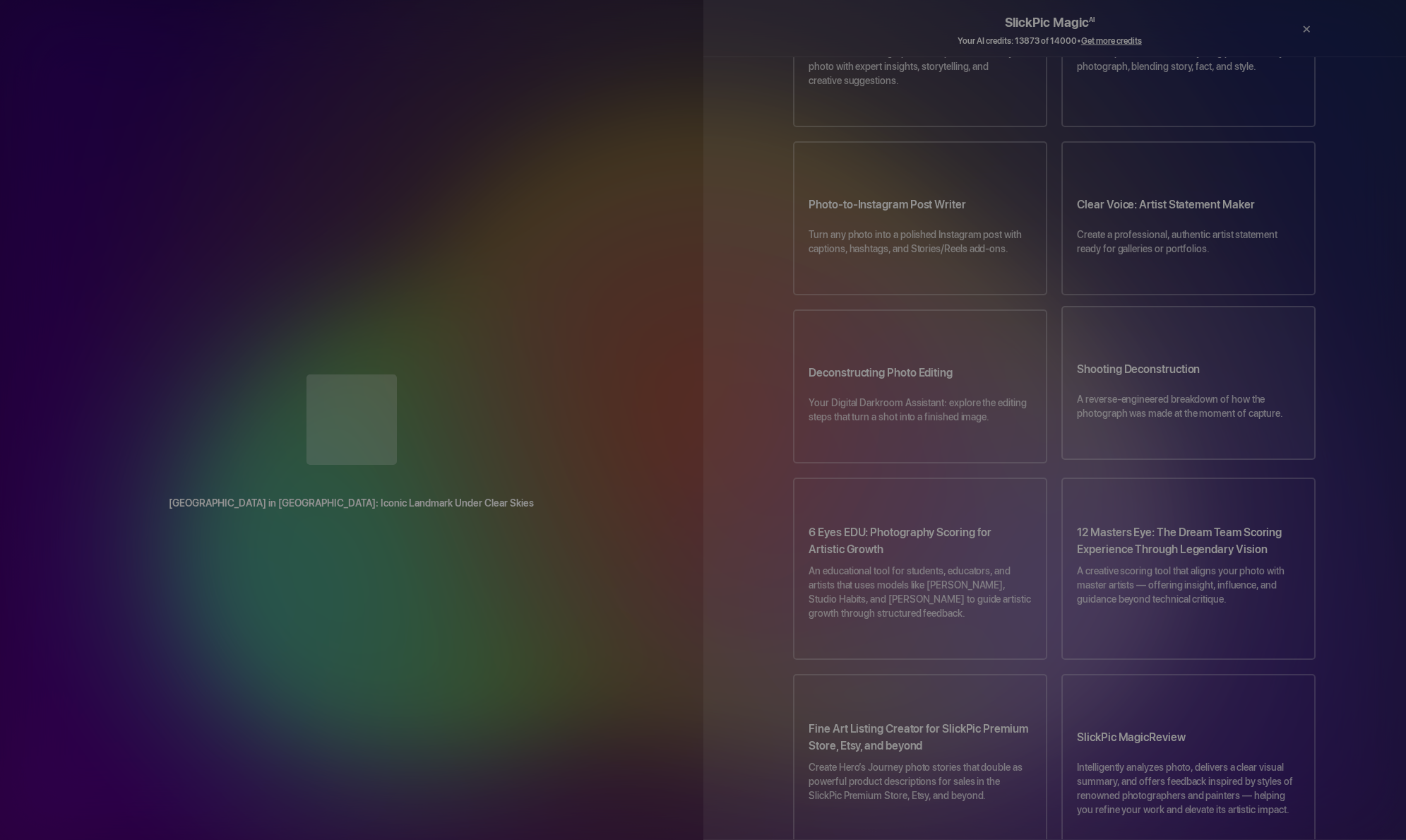
scroll to position [452, 0]
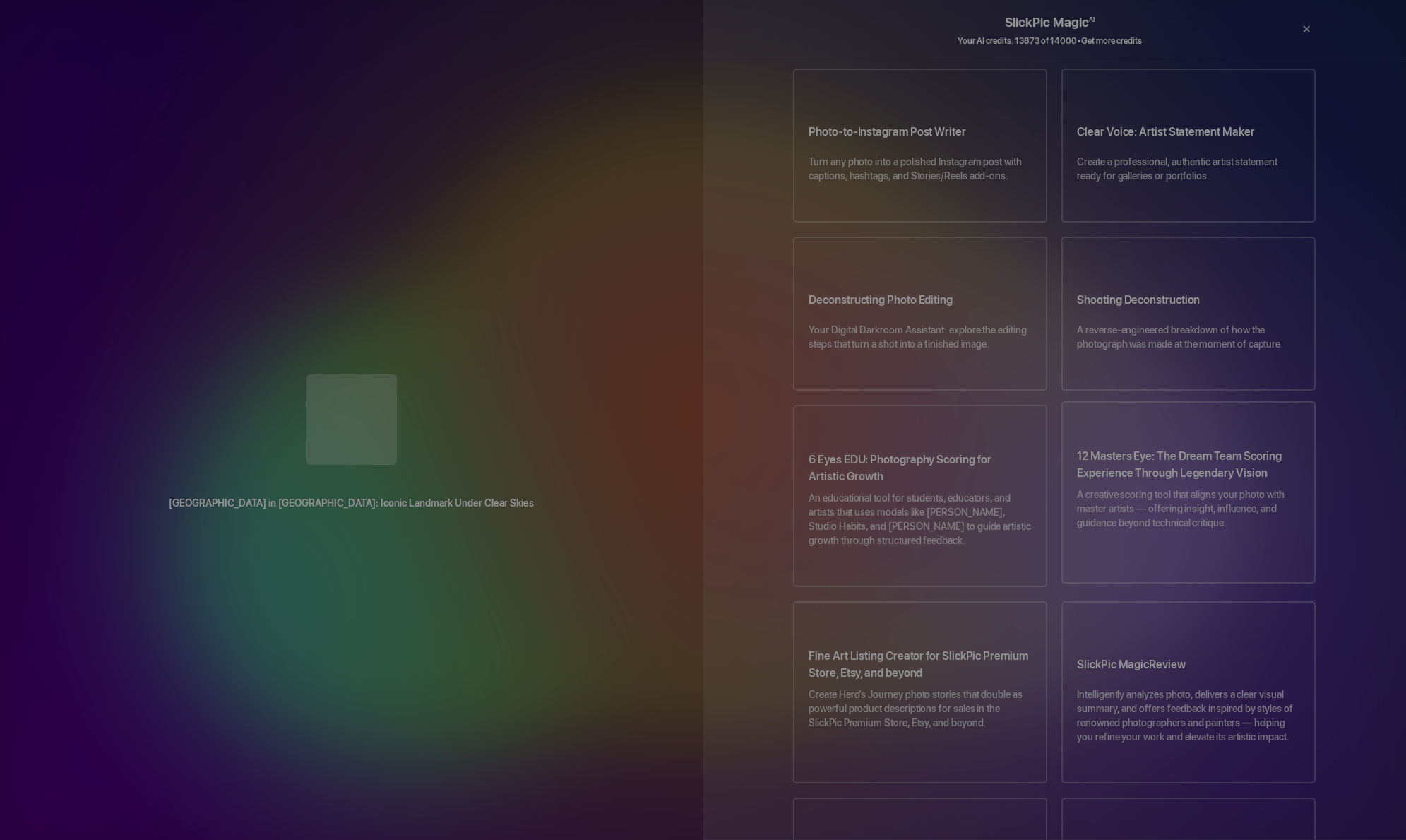
click at [1176, 487] on p "A creative scoring tool that aligns your photo with master artists — offering i…" at bounding box center [1188, 515] width 223 height 57
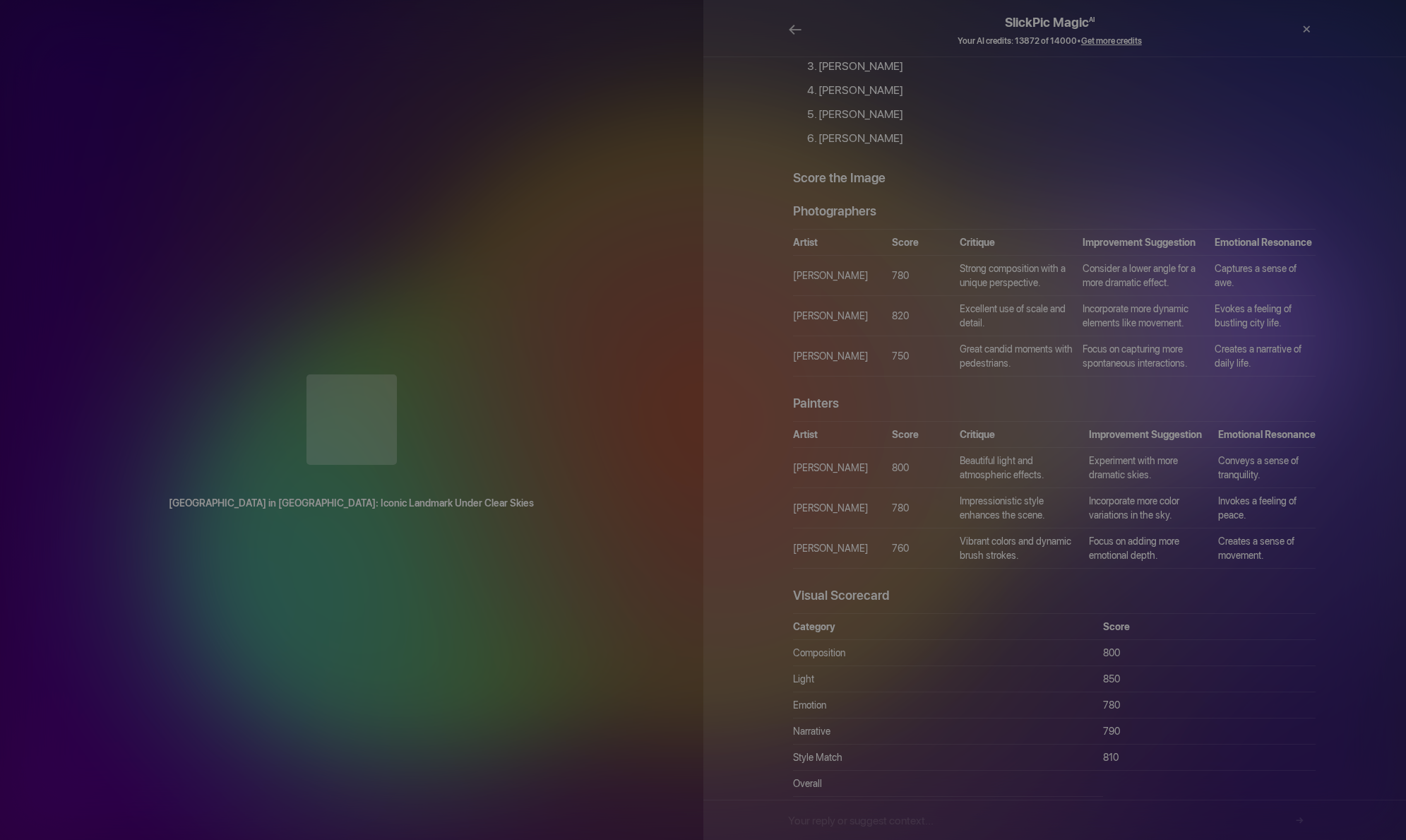
scroll to position [469, 0]
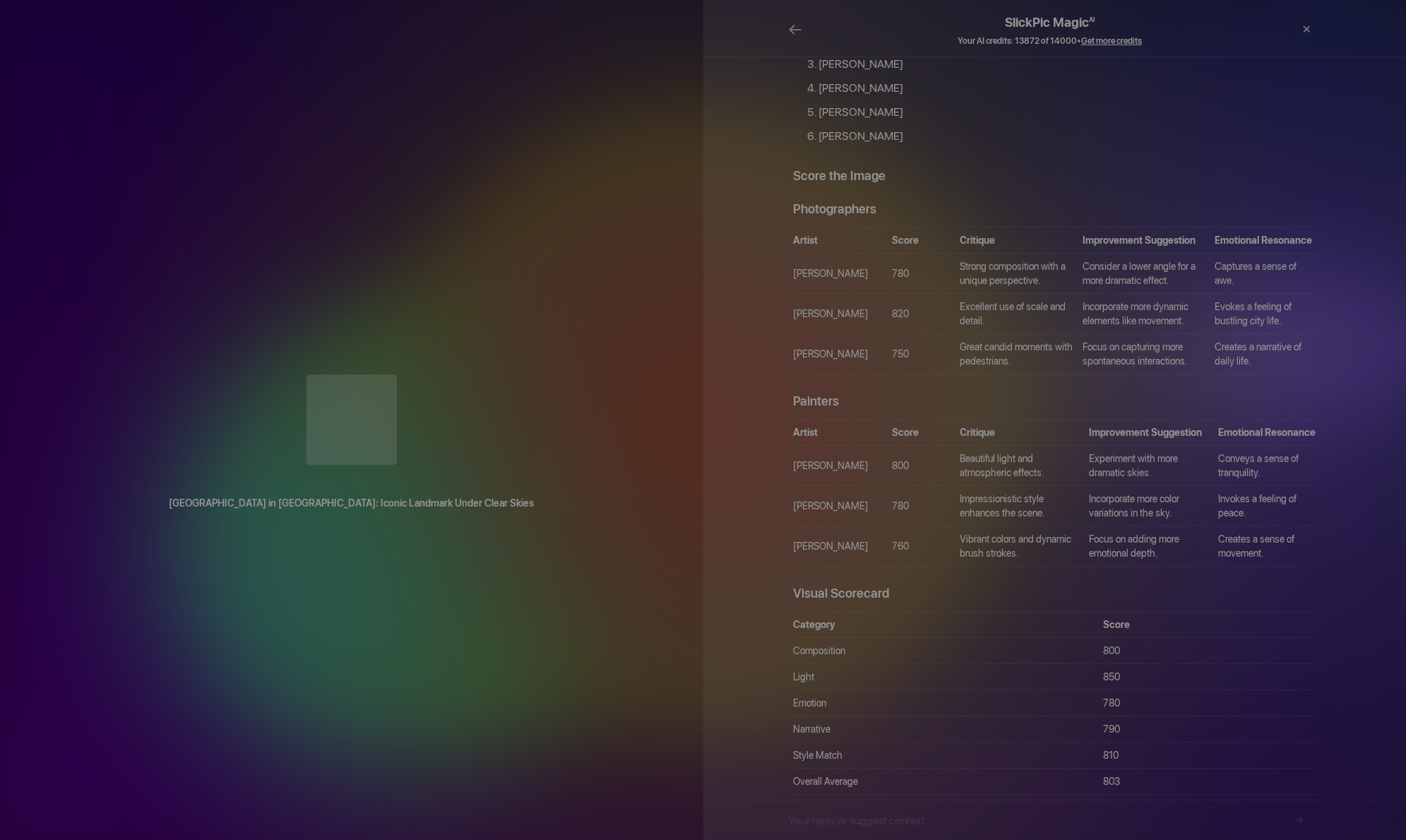
drag, startPoint x: 1400, startPoint y: 470, endPoint x: 1364, endPoint y: 176, distance: 296.2
click at [1364, 176] on div "SlickPic Magic AI Your AI credits: 13872 of 14000 • Get more credits ← Print × …" at bounding box center [1055, 420] width 703 height 840
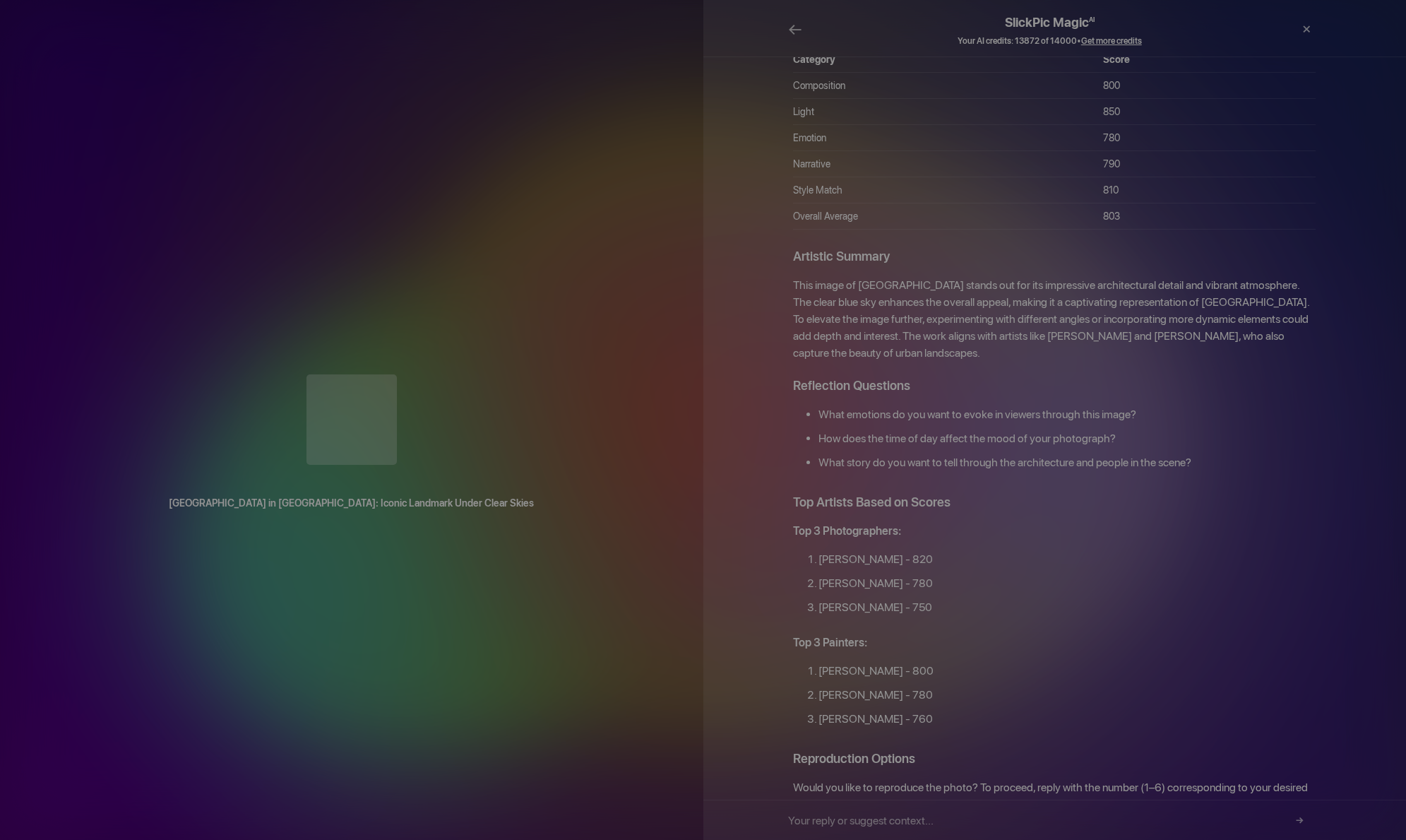
scroll to position [0, 0]
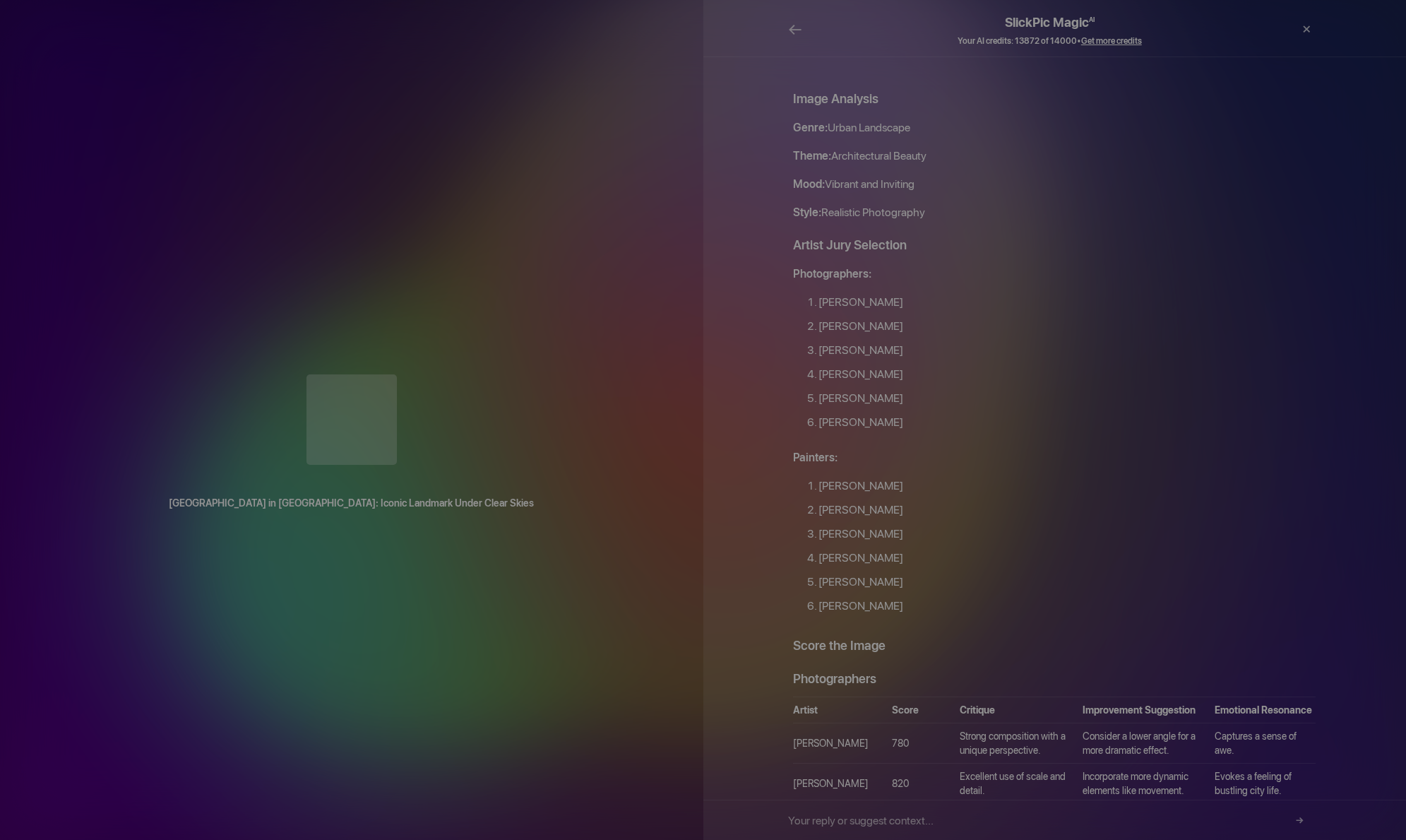
drag, startPoint x: 946, startPoint y: 185, endPoint x: 781, endPoint y: 86, distance: 192.4
copy div "Image Analysis Genre: Urban Landscape Theme: Architectural Beauty Mood: Vibrant…"
